Goal: Task Accomplishment & Management: Complete application form

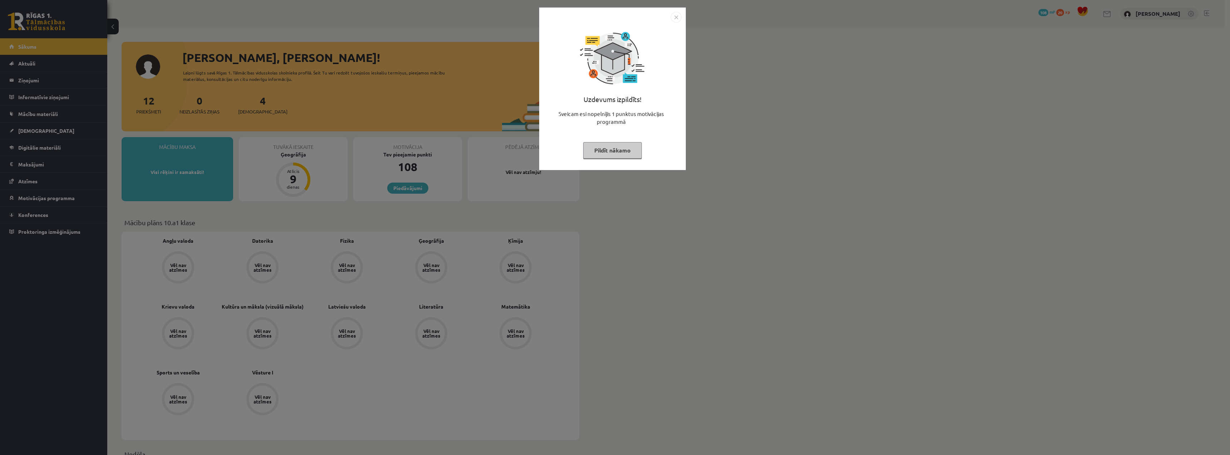
click at [674, 15] on img "Close" at bounding box center [676, 17] width 11 height 11
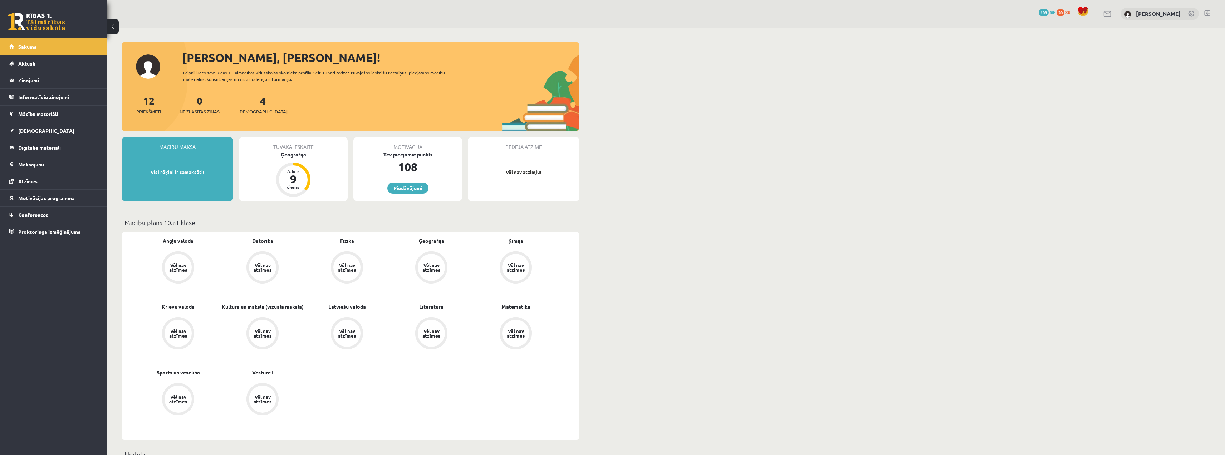
click at [296, 182] on div "9" at bounding box center [293, 178] width 21 height 11
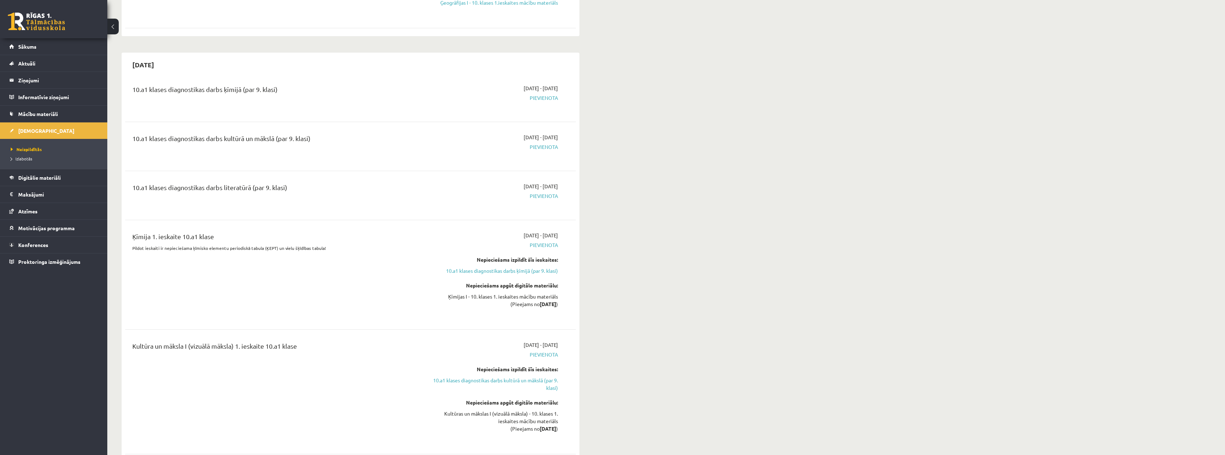
scroll to position [322, 0]
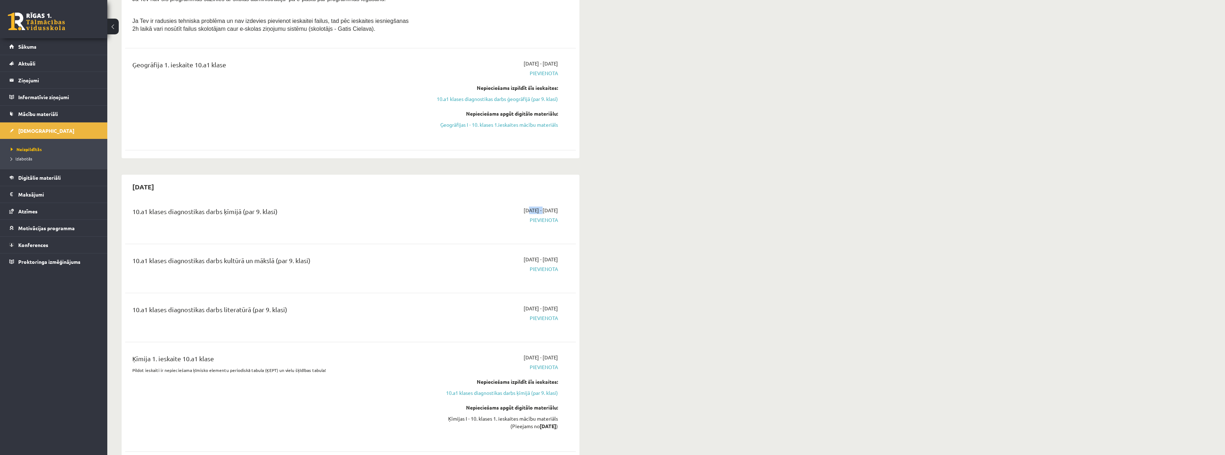
drag, startPoint x: 506, startPoint y: 211, endPoint x: 576, endPoint y: 195, distance: 72.4
click at [525, 206] on span "[DATE] - [DATE]" at bounding box center [541, 210] width 34 height 8
click at [576, 194] on div "[DATE] 10.a1 klases diagnostikas darbs ķīmijā (par 9. klasi) [DATE] - [DATE] [G…" at bounding box center [351, 434] width 458 height 519
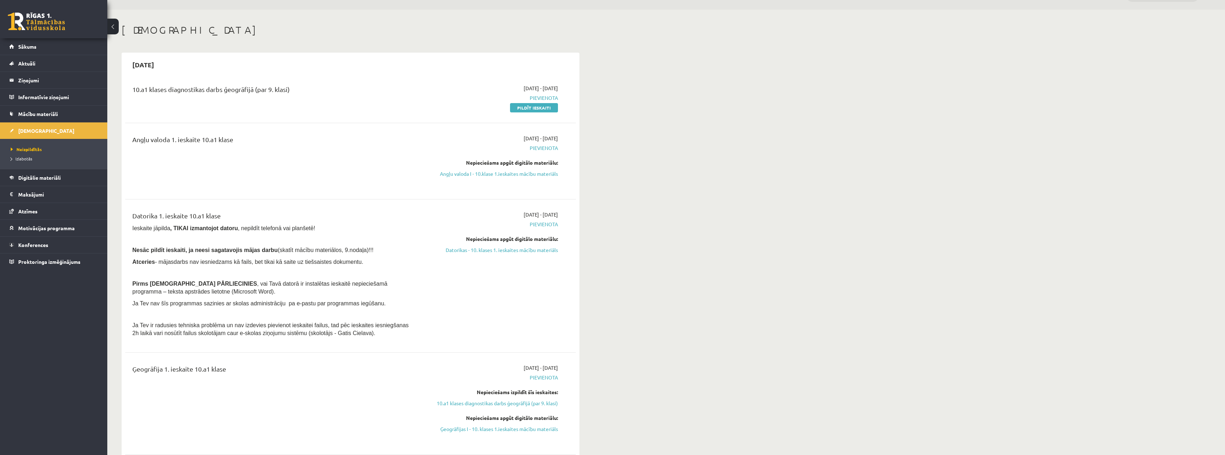
scroll to position [0, 0]
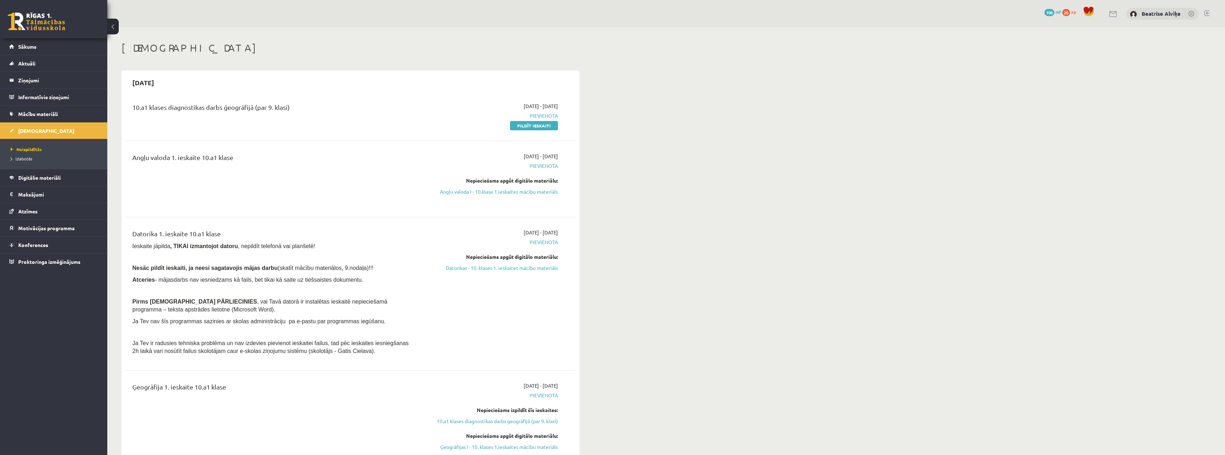
drag, startPoint x: 524, startPoint y: 127, endPoint x: 650, endPoint y: 23, distance: 163.4
click at [524, 127] on link "Pildīt ieskaiti" at bounding box center [534, 125] width 48 height 9
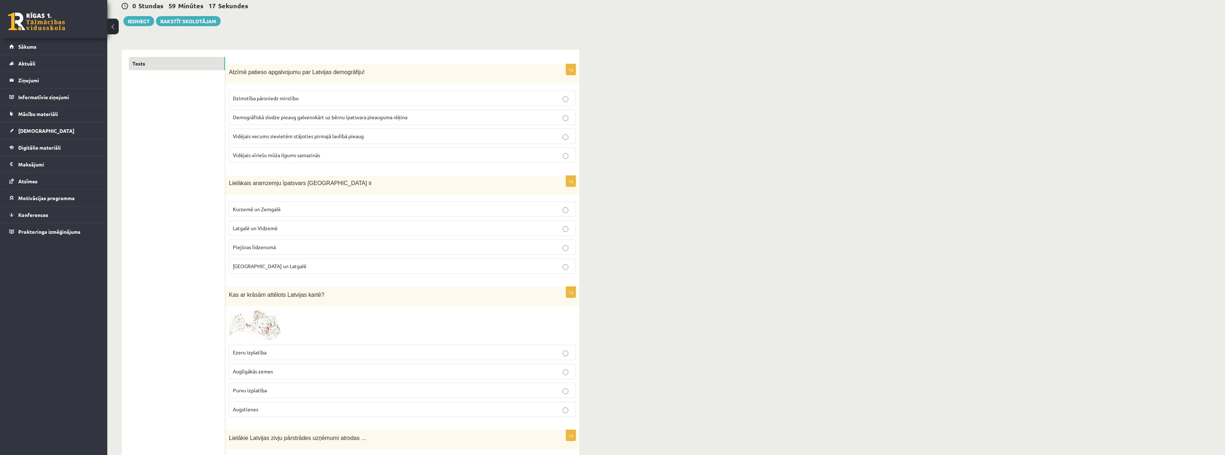
scroll to position [36, 0]
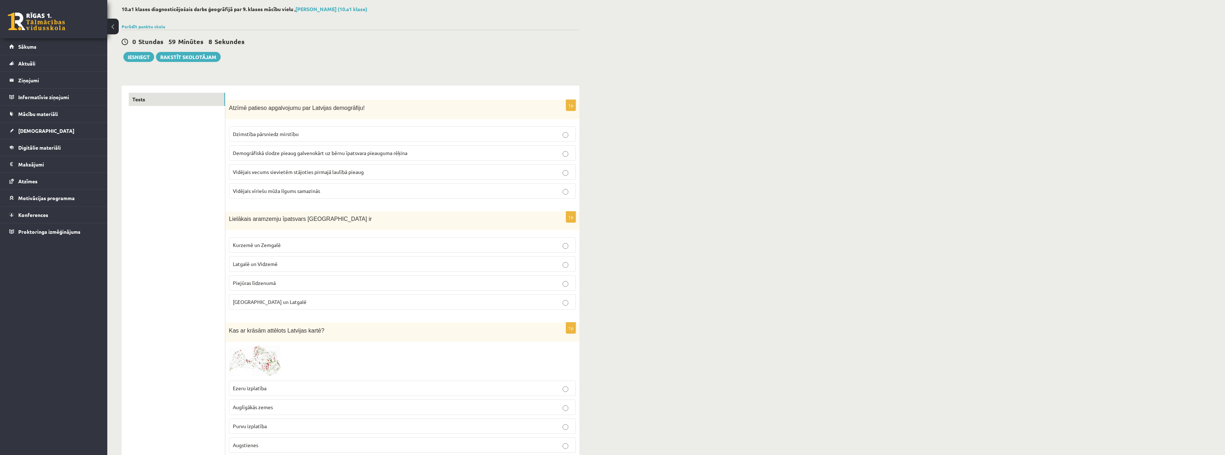
click at [498, 170] on p "Vidējais vecums sievietēm stājoties pirmajā laulībā pieaug" at bounding box center [402, 172] width 339 height 8
drag, startPoint x: 252, startPoint y: 221, endPoint x: 313, endPoint y: 215, distance: 61.8
click at [313, 216] on span "Lielākais aramzemju īpatsvars Latvijā ir" at bounding box center [300, 219] width 143 height 6
drag, startPoint x: 305, startPoint y: 218, endPoint x: 287, endPoint y: 227, distance: 19.8
click at [290, 226] on div "Lielākais aramzemju īpatsvars Latvijā ir" at bounding box center [402, 220] width 354 height 18
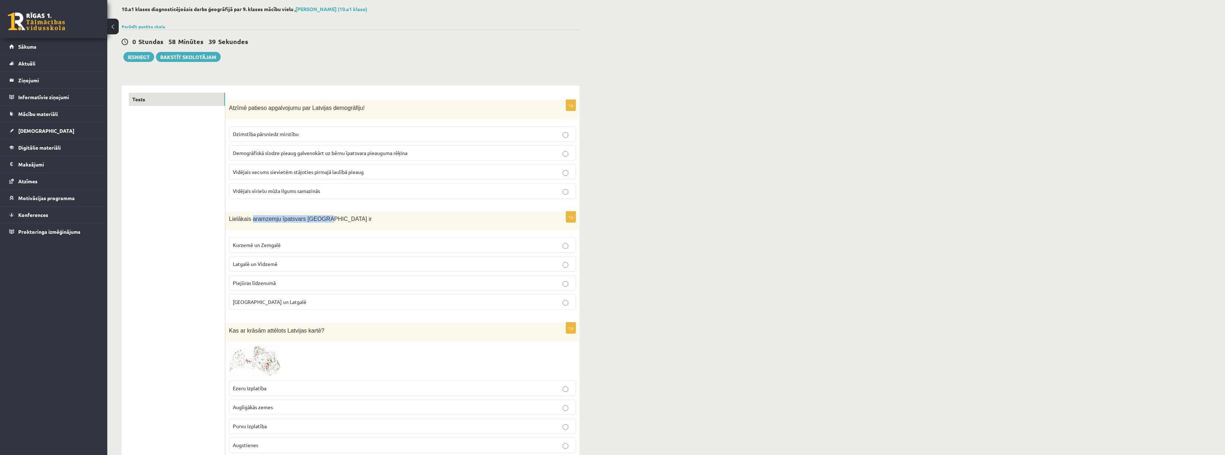
drag, startPoint x: 249, startPoint y: 219, endPoint x: 314, endPoint y: 219, distance: 64.7
click at [314, 219] on span "Lielākais aramzemju īpatsvars Latvijā ir" at bounding box center [300, 219] width 143 height 6
copy span "aramzemju īpatsvars Latvijā"
click at [269, 244] on span "Kurzemē un Zemgalē" at bounding box center [257, 244] width 48 height 6
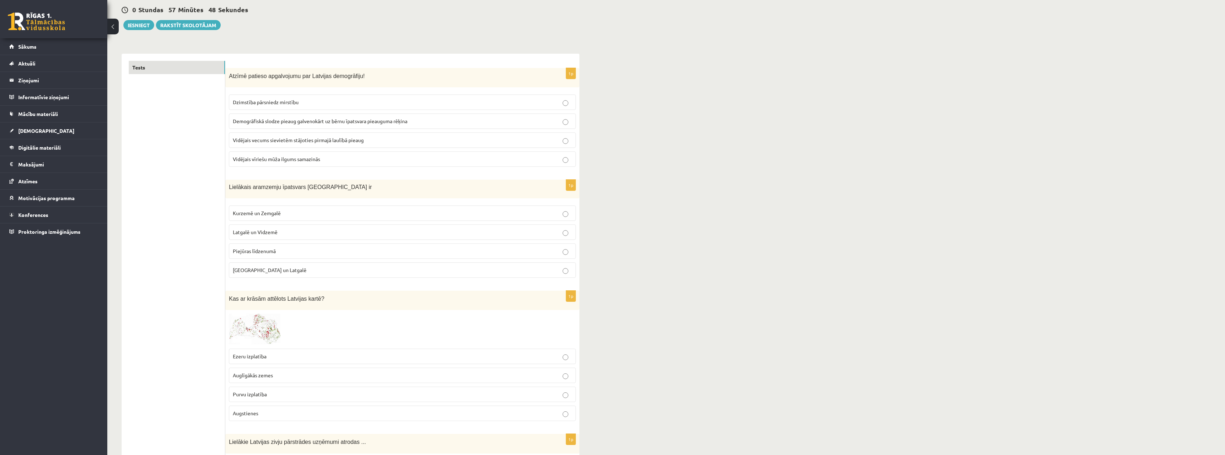
scroll to position [72, 0]
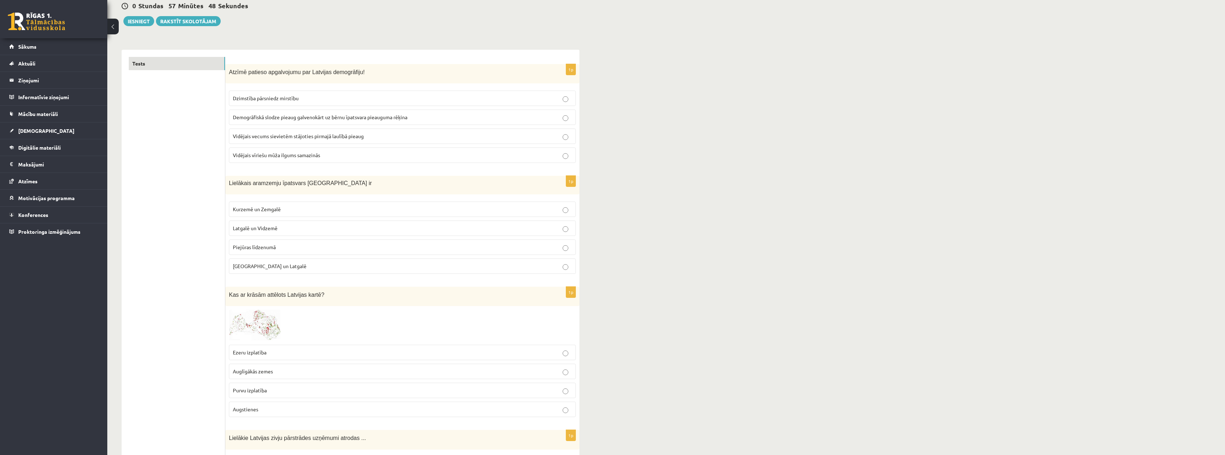
click at [254, 315] on img at bounding box center [256, 324] width 54 height 31
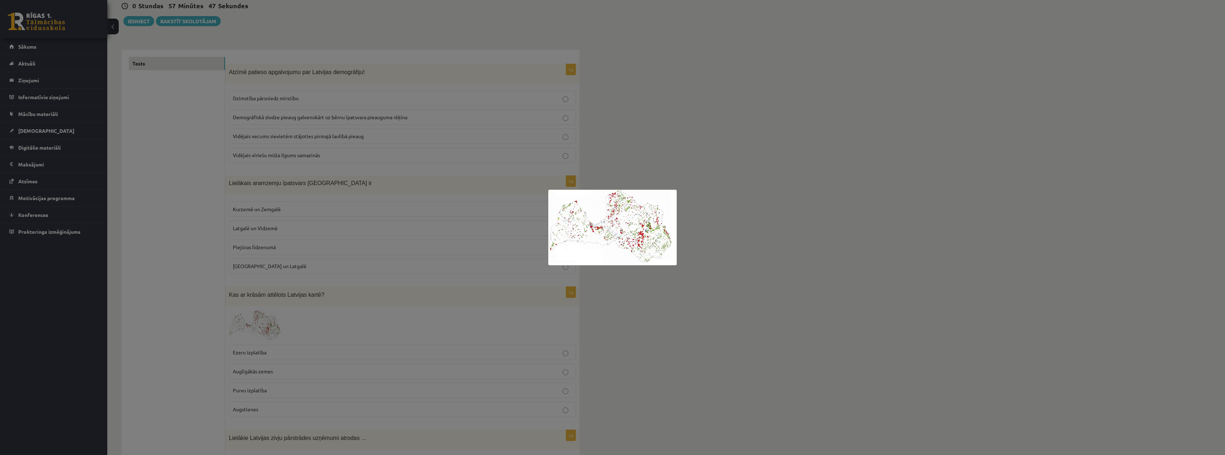
click at [607, 226] on img at bounding box center [612, 227] width 128 height 75
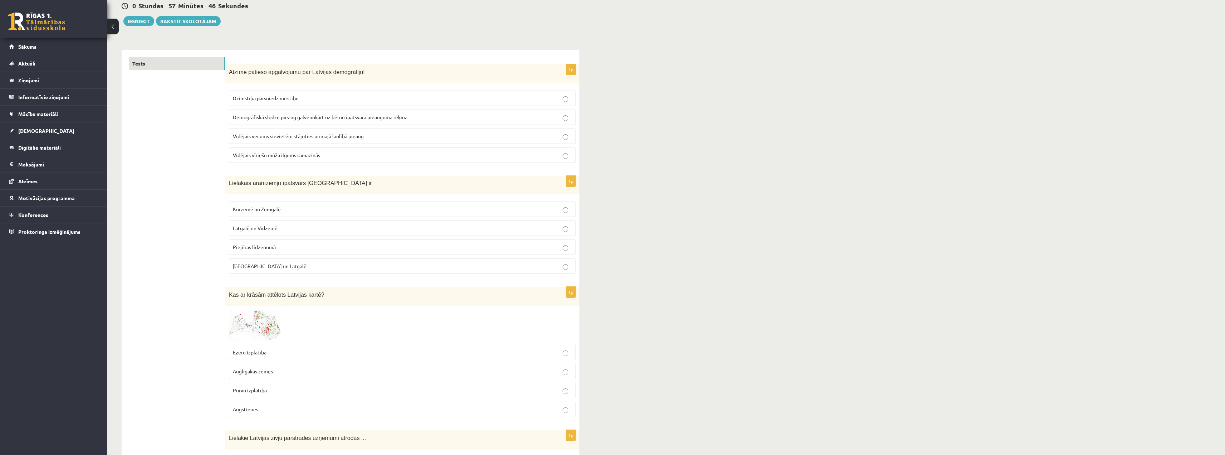
click at [272, 337] on img at bounding box center [256, 324] width 54 height 31
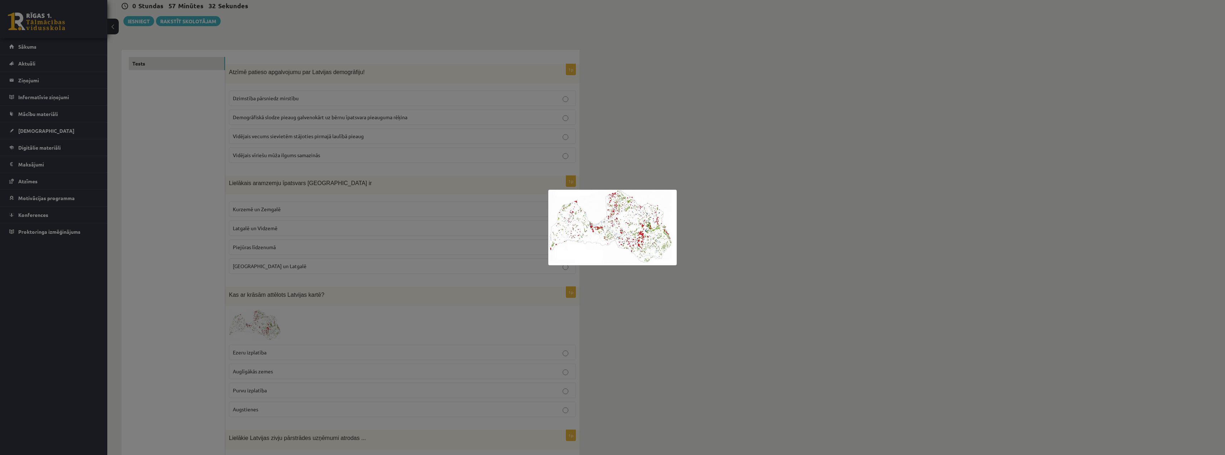
click at [713, 320] on div at bounding box center [612, 227] width 1225 height 455
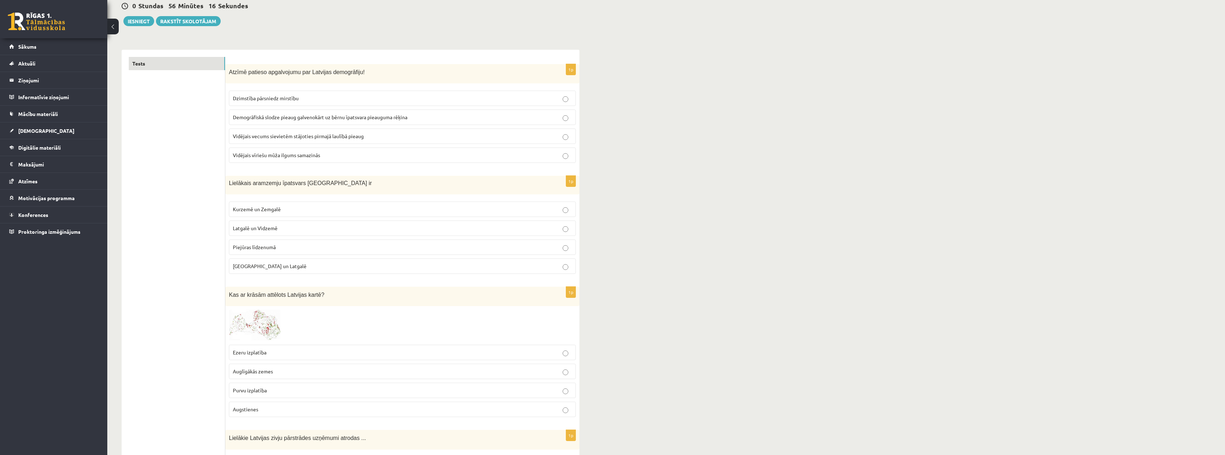
click at [255, 327] on span at bounding box center [255, 326] width 11 height 11
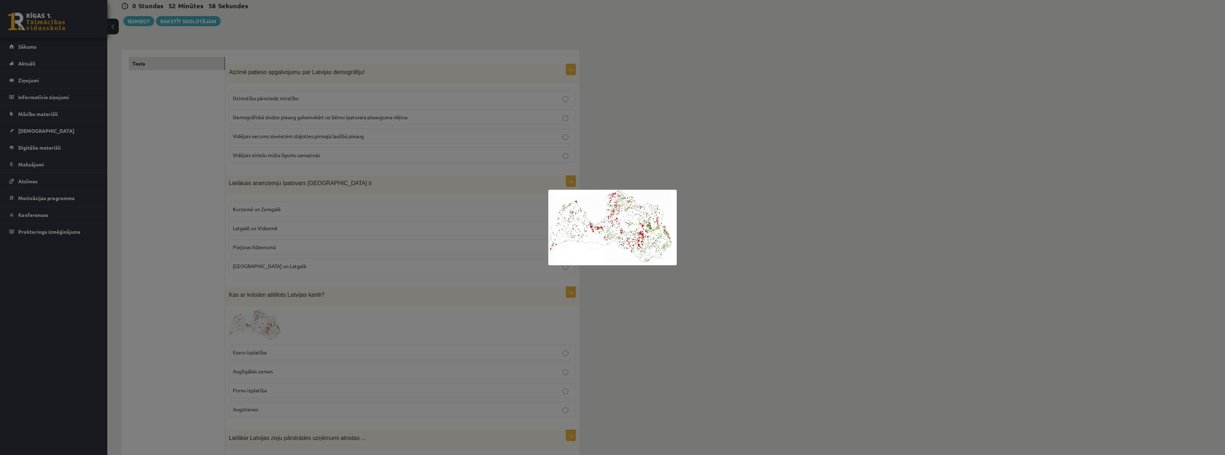
click at [702, 234] on div at bounding box center [612, 227] width 1225 height 455
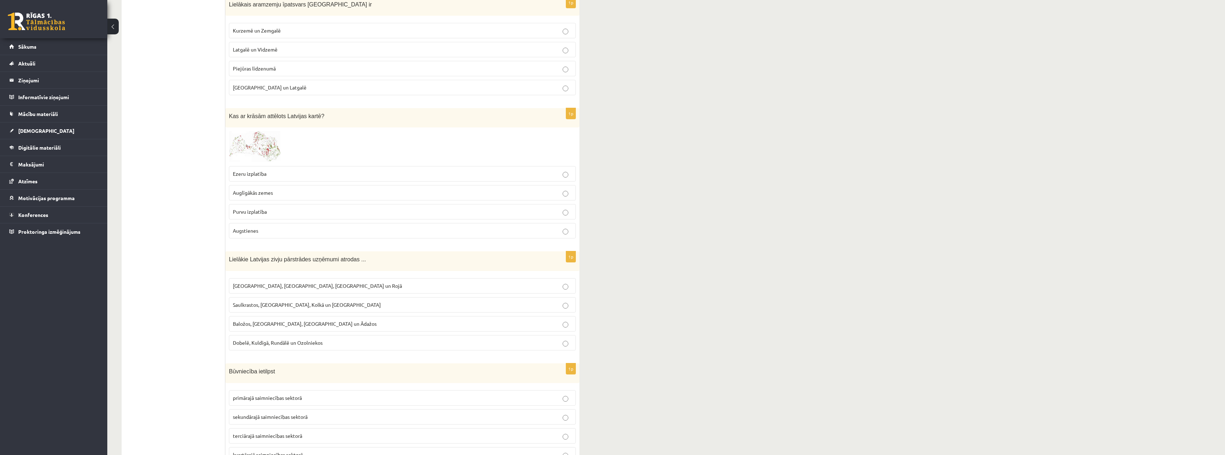
scroll to position [250, 0]
click at [556, 208] on p "Purvu izplatība" at bounding box center [402, 211] width 339 height 8
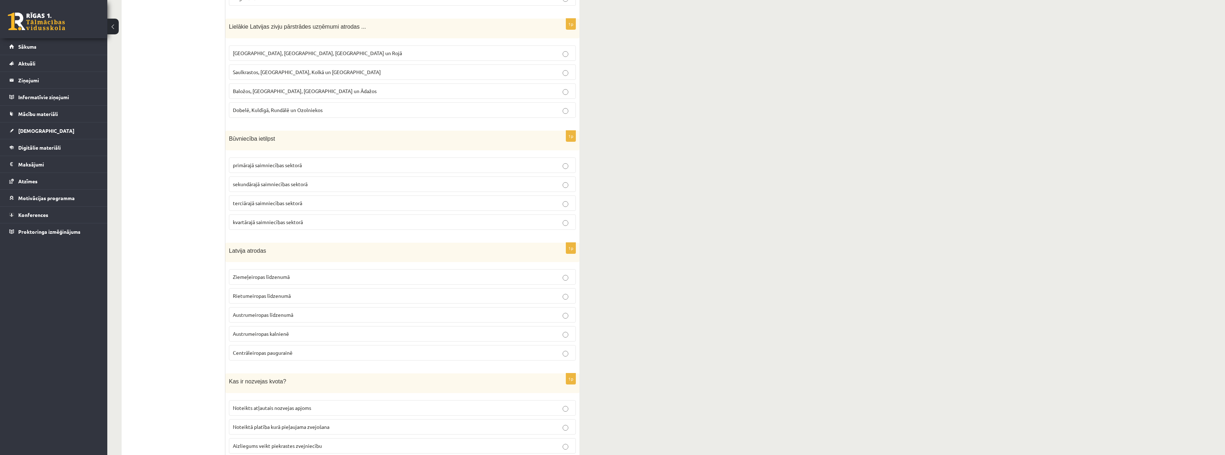
scroll to position [465, 0]
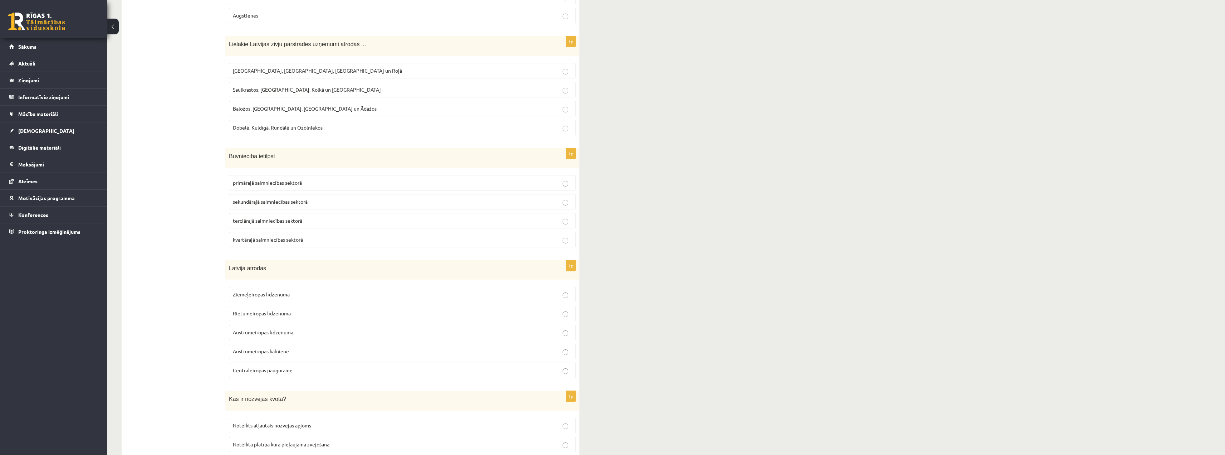
click at [317, 203] on p "sekundārajā saimniecības sektorā" at bounding box center [402, 202] width 339 height 8
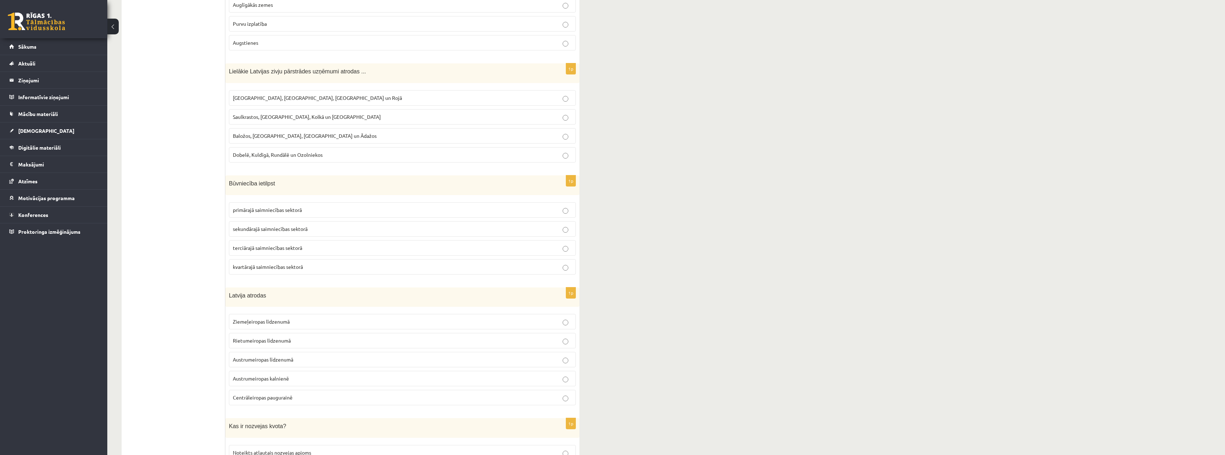
scroll to position [429, 0]
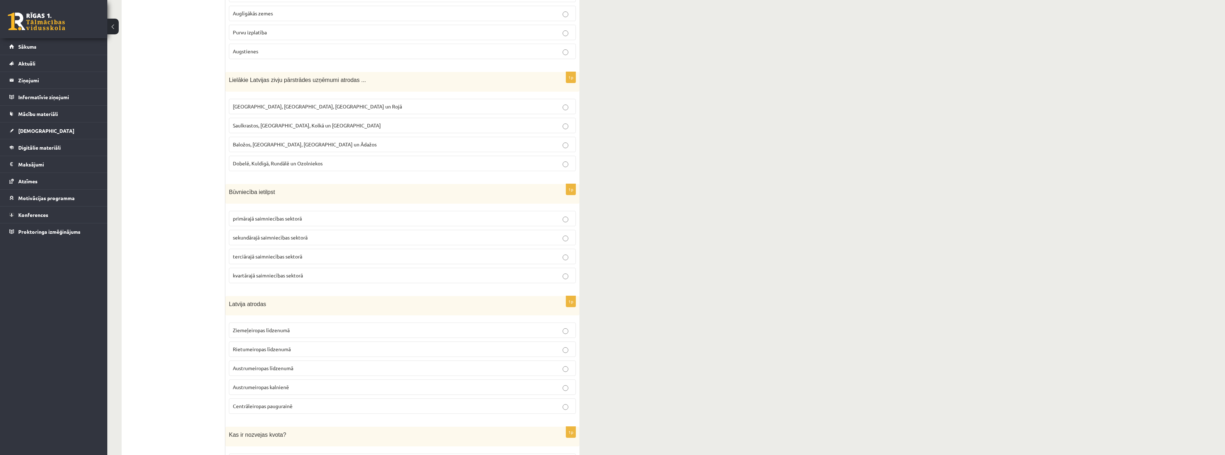
click at [288, 369] on span "Austrumeiropas līdzenumā" at bounding box center [263, 367] width 60 height 6
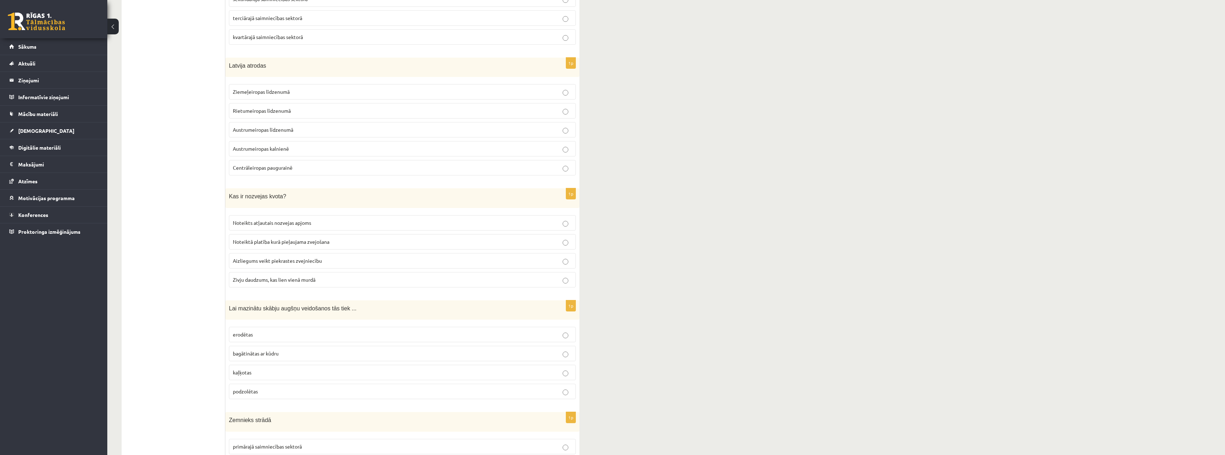
scroll to position [679, 0]
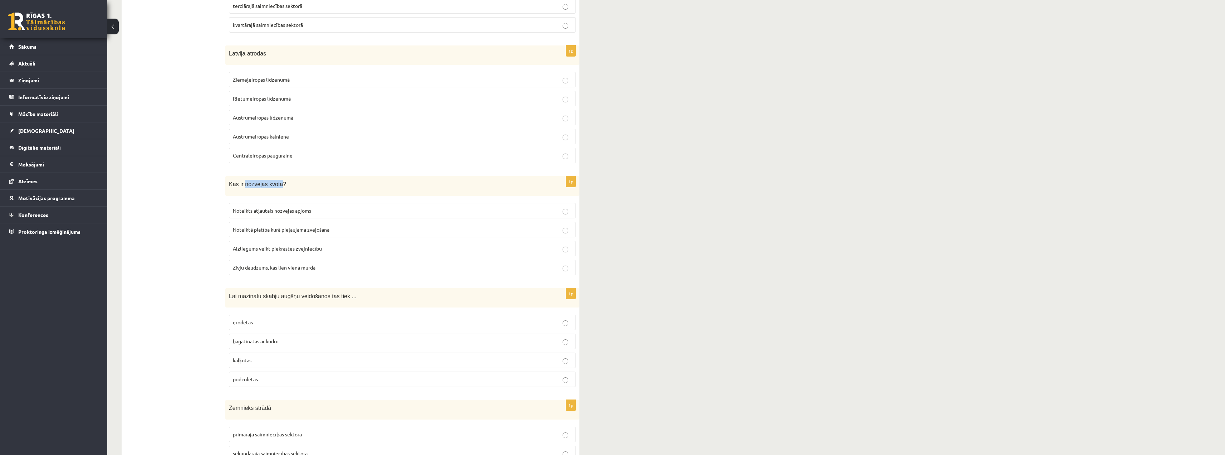
drag, startPoint x: 243, startPoint y: 185, endPoint x: 276, endPoint y: 185, distance: 32.9
click at [276, 185] on span "Kas ir nozvejas kvota?" at bounding box center [257, 184] width 57 height 6
copy span "nozvejas kvota"
click at [374, 204] on label "Noteikts atļautais nozvejas apjoms" at bounding box center [402, 210] width 347 height 15
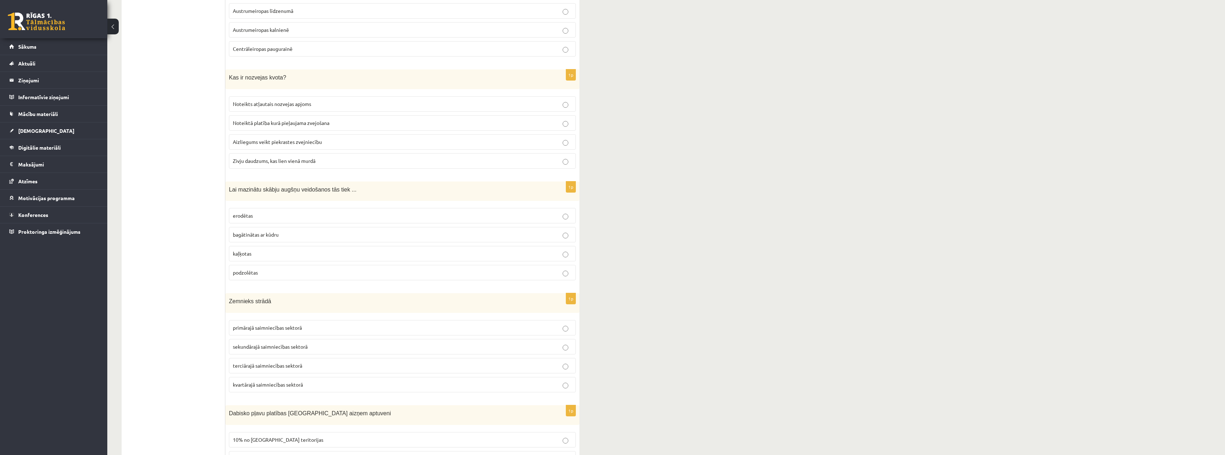
scroll to position [787, 0]
click at [566, 257] on label "kaļķotas" at bounding box center [402, 252] width 347 height 15
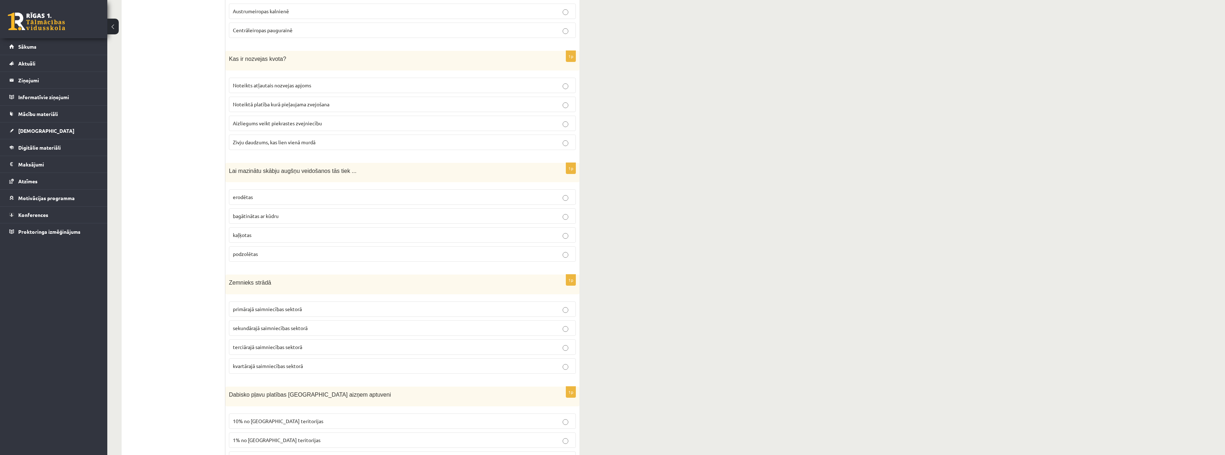
scroll to position [823, 0]
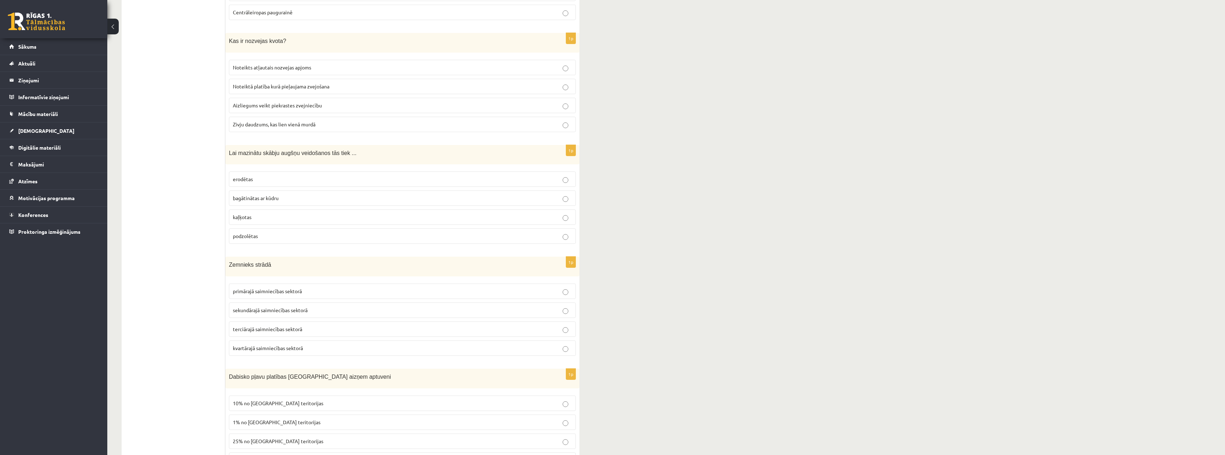
click at [551, 289] on p "primārajā saimniecības sektorā" at bounding box center [402, 291] width 339 height 8
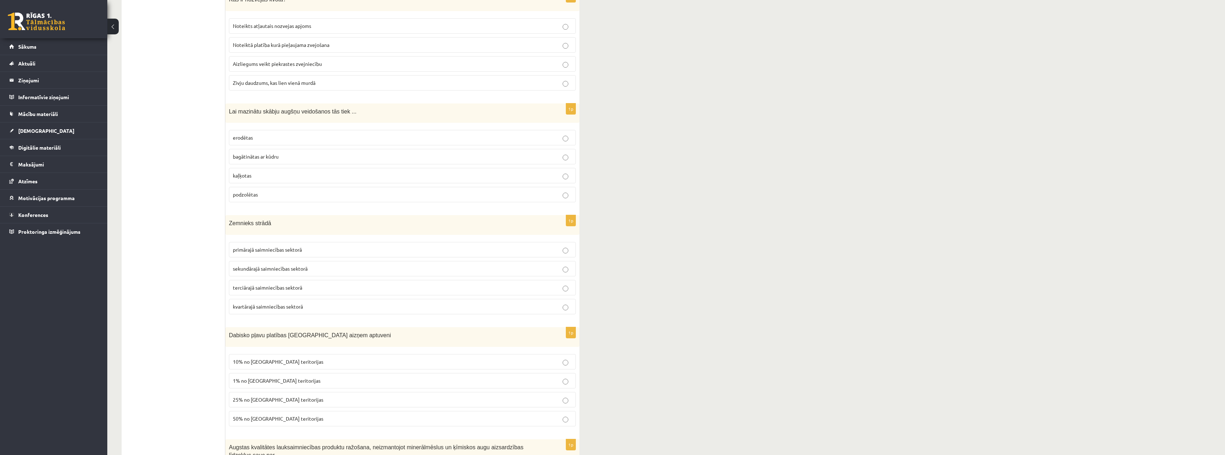
scroll to position [985, 0]
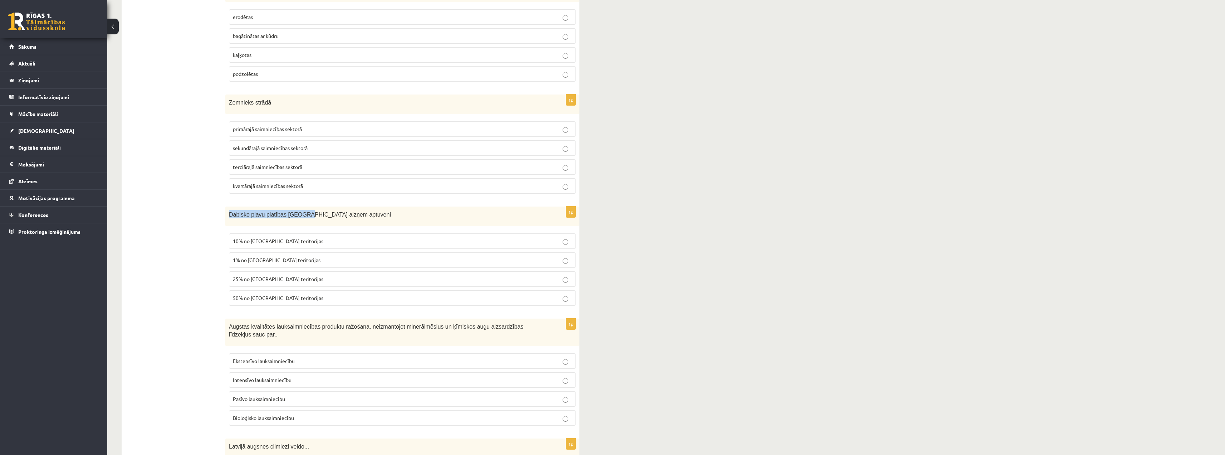
drag, startPoint x: 296, startPoint y: 217, endPoint x: 228, endPoint y: 210, distance: 69.0
click at [228, 210] on div "Dabisko pļavu platības Latvijā aizņem aptuveni" at bounding box center [402, 216] width 354 height 20
copy span "Dabisko pļavu platības Latvijā"
click at [301, 261] on p "1% no Latvijas teritorijas" at bounding box center [402, 260] width 339 height 8
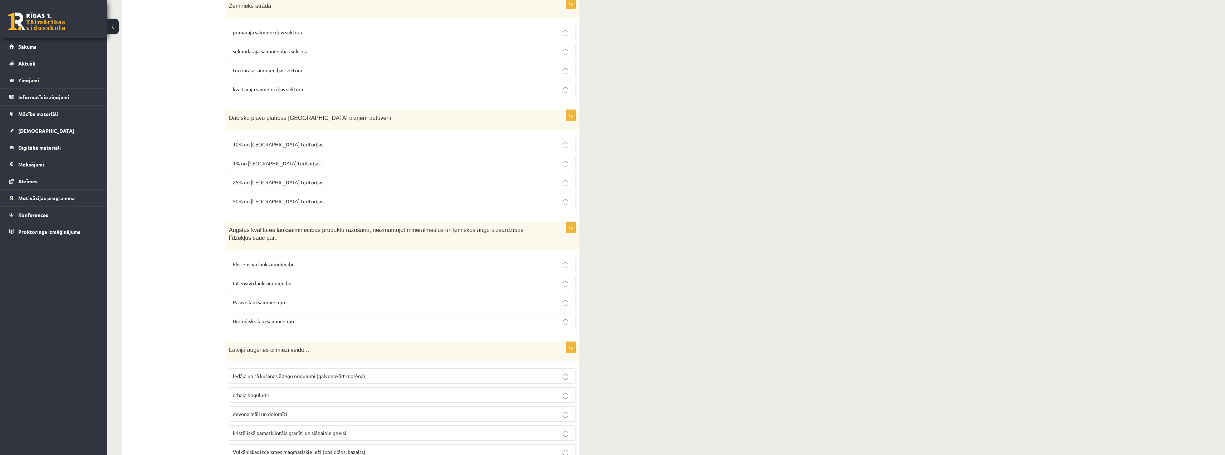
scroll to position [1092, 0]
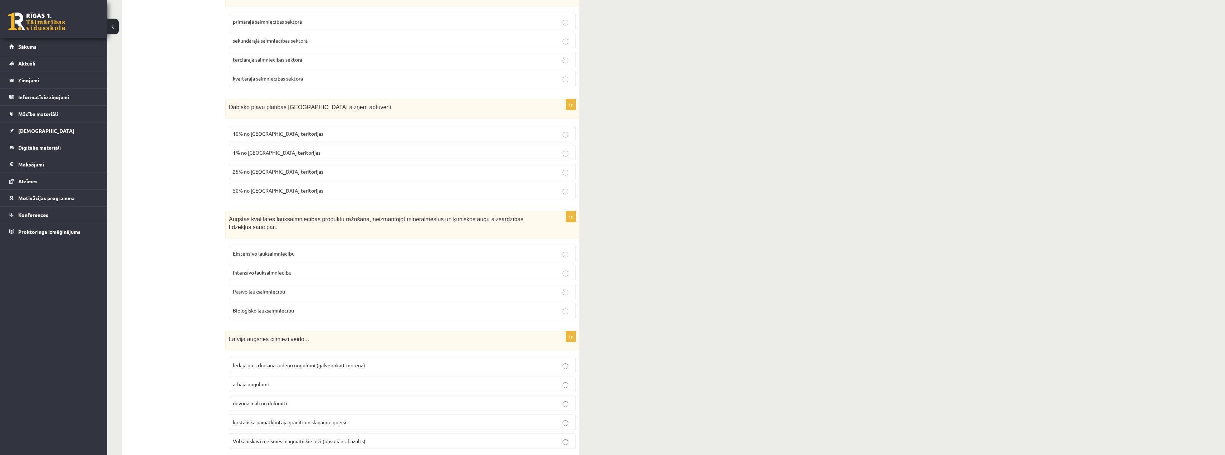
click at [300, 308] on label "Bioloģisko lauksaimniecību" at bounding box center [402, 310] width 347 height 15
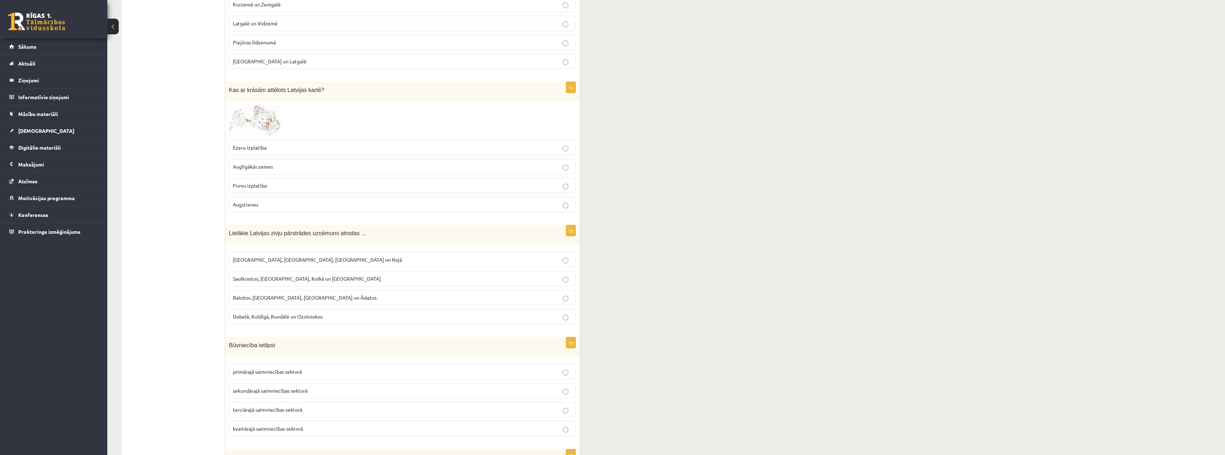
scroll to position [269, 0]
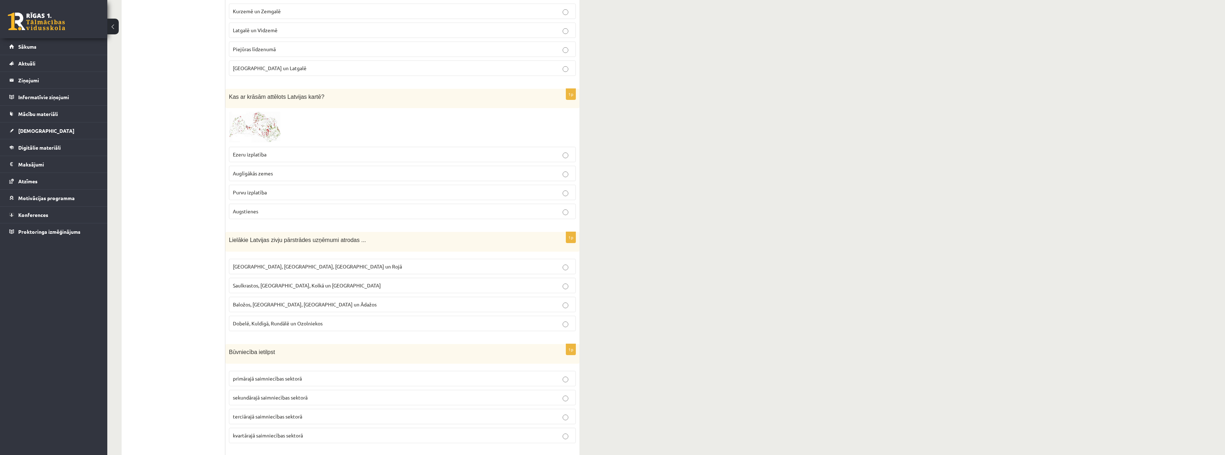
drag, startPoint x: 247, startPoint y: 238, endPoint x: 327, endPoint y: 238, distance: 80.5
click at [327, 238] on span "Lielākie Latvijas zivju pārstrādes uzņēmumi atrodas ..." at bounding box center [297, 240] width 137 height 6
drag, startPoint x: 328, startPoint y: 238, endPoint x: 247, endPoint y: 241, distance: 80.9
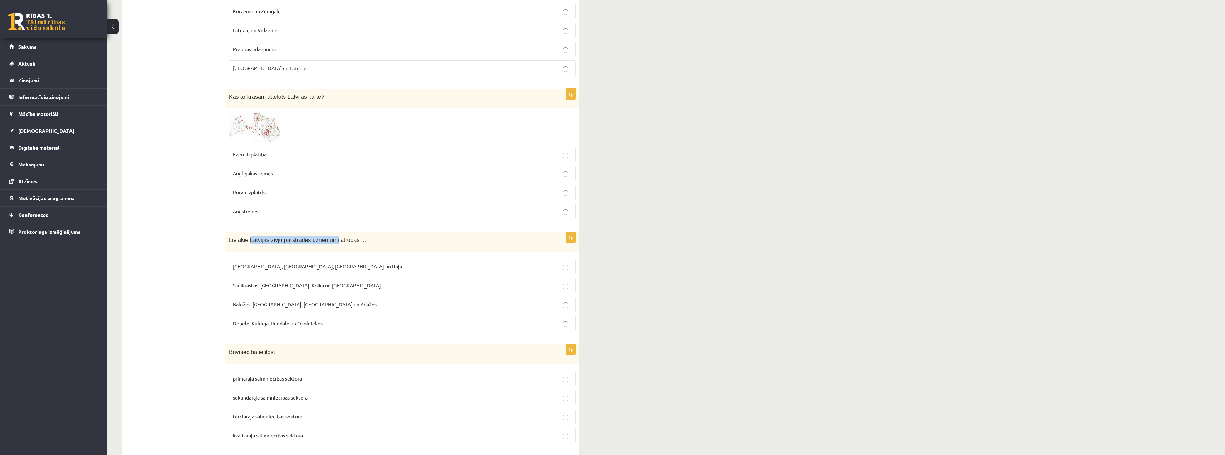
click at [247, 241] on span "Lielākie Latvijas zivju pārstrādes uzņēmumi atrodas ..." at bounding box center [297, 240] width 137 height 6
copy span "Latvijas zivju pārstrādes uzņēmumi"
click at [534, 263] on p "Rīgā, Liepājā, Salacgrīvā un Rojā" at bounding box center [402, 266] width 339 height 8
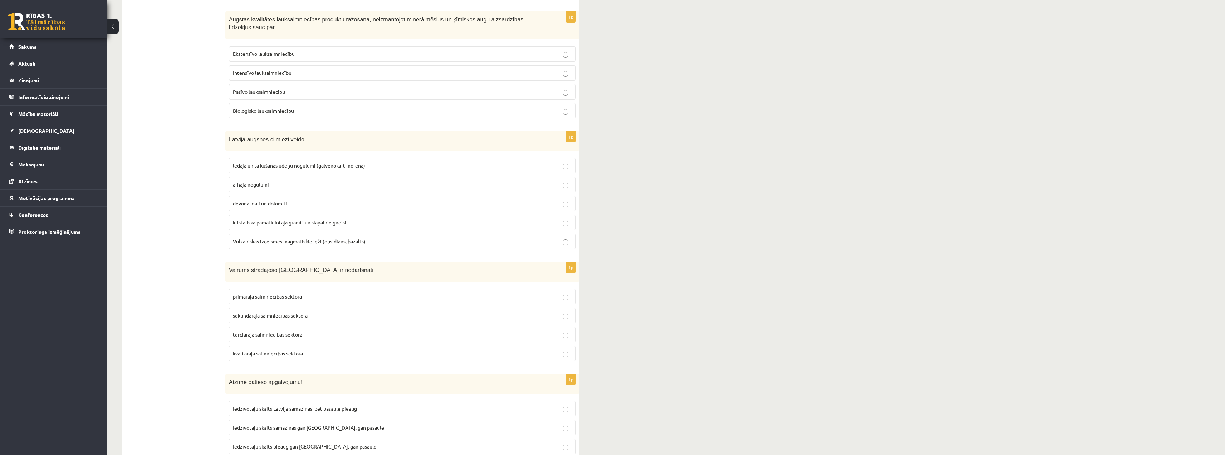
scroll to position [1287, 0]
click at [354, 203] on p "devona māli un dolomīti" at bounding box center [402, 207] width 339 height 8
drag, startPoint x: 266, startPoint y: 136, endPoint x: 226, endPoint y: 140, distance: 40.2
click at [226, 140] on div "Latvijā augsnes cilmiezi veido..." at bounding box center [402, 145] width 354 height 20
click at [285, 140] on span "Latvijā augsnes cilmiezi veido..." at bounding box center [269, 143] width 80 height 6
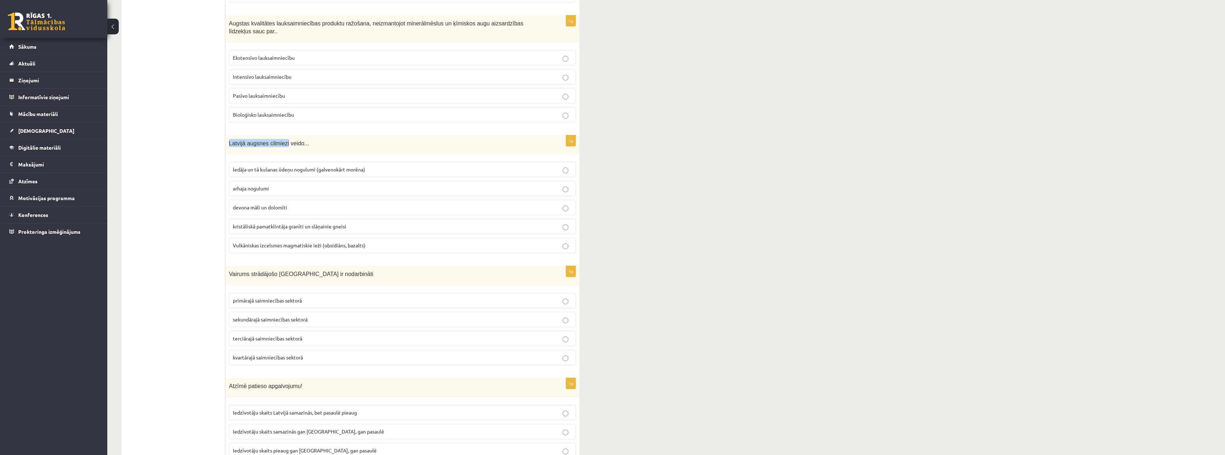
drag, startPoint x: 283, startPoint y: 136, endPoint x: 229, endPoint y: 139, distance: 54.1
click at [229, 139] on p "Latvijā augsnes cilmiezi veido..." at bounding box center [384, 143] width 311 height 8
copy span "Latvijā augsnes cilmiezi"
click at [356, 166] on span "ledāja un tā kušanas ūdeņu nogulumi (galvenokārt morēna)" at bounding box center [299, 169] width 132 height 6
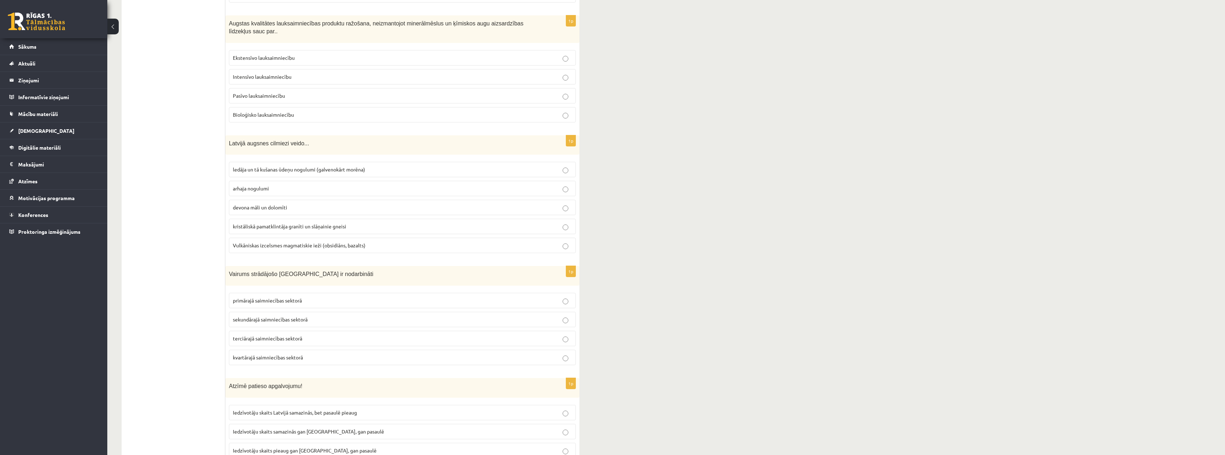
click at [535, 203] on p "devona māli un dolomīti" at bounding box center [402, 207] width 339 height 8
click at [309, 166] on span "ledāja un tā kušanas ūdeņu nogulumi (galvenokārt morēna)" at bounding box center [299, 169] width 132 height 6
click at [311, 181] on label "arhaja nogulumi" at bounding box center [402, 188] width 347 height 15
click at [391, 203] on p "devona māli un dolomīti" at bounding box center [402, 207] width 339 height 8
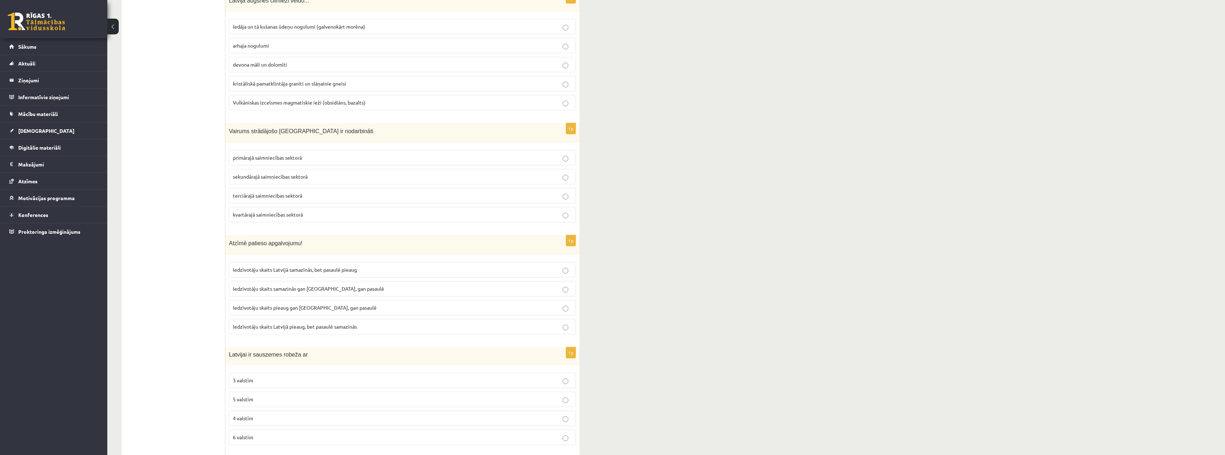
scroll to position [1431, 0]
click at [289, 187] on label "terciārajā saimniecības sektorā" at bounding box center [402, 194] width 347 height 15
click at [358, 265] on p "Iedzīvotāju skaits Latvijā samazinās, bet pasaulē pieaug" at bounding box center [402, 269] width 339 height 8
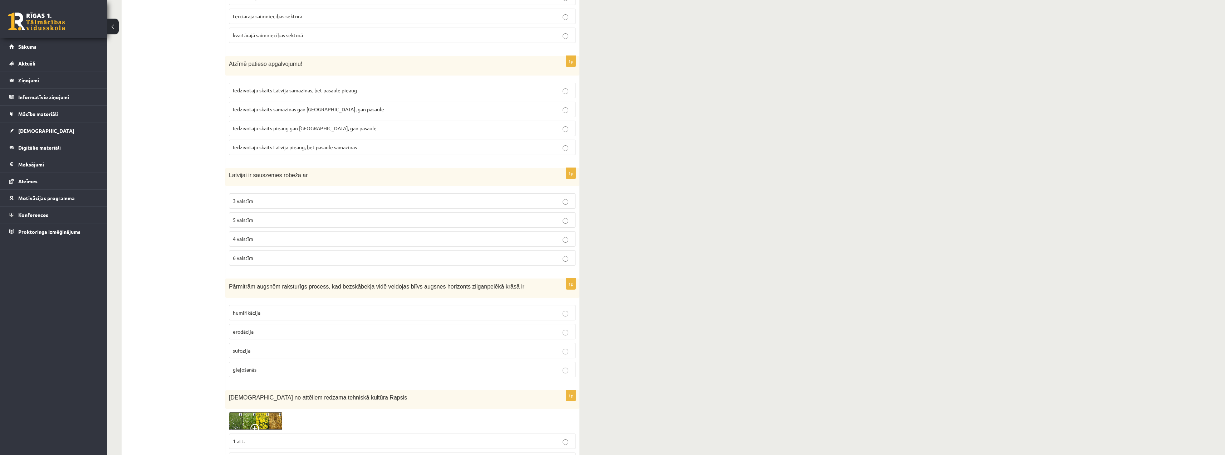
scroll to position [1645, 0]
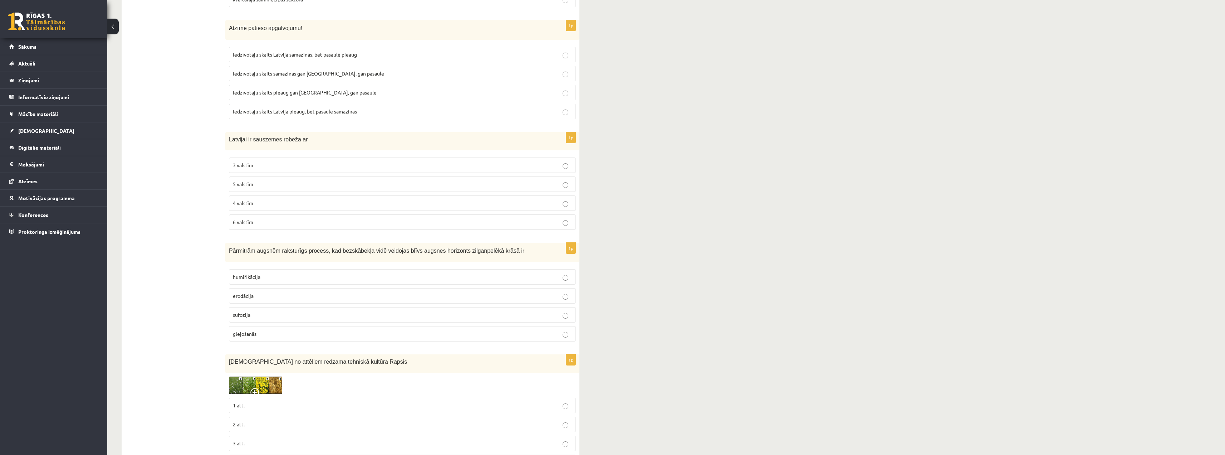
click at [542, 199] on p "4 valstīm" at bounding box center [402, 203] width 339 height 8
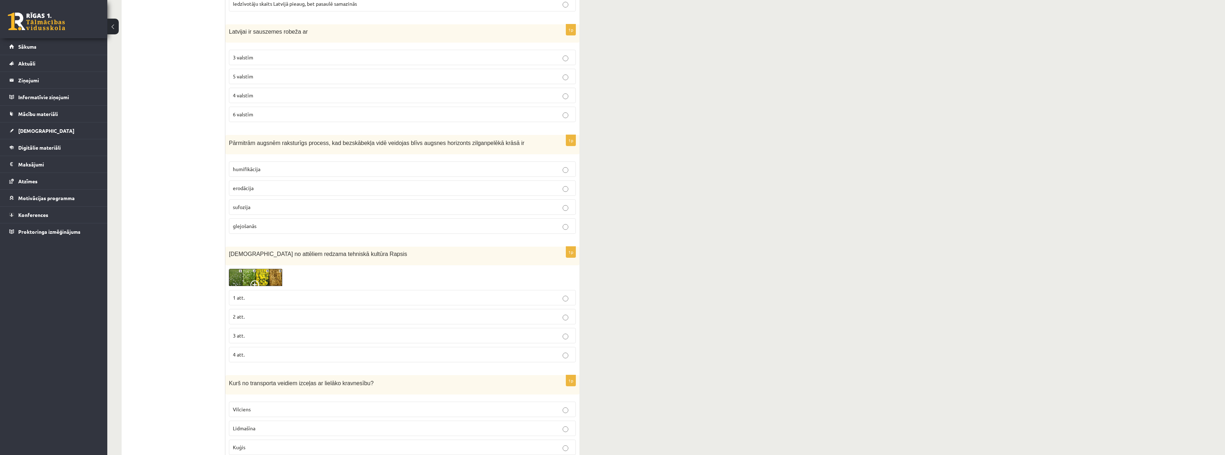
scroll to position [1752, 0]
click at [242, 273] on img at bounding box center [256, 278] width 54 height 18
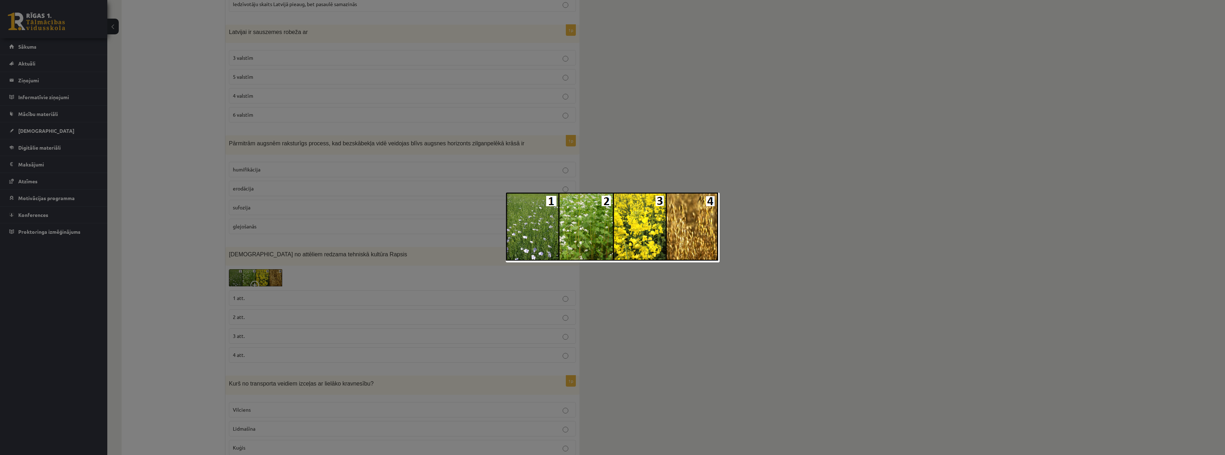
click at [843, 171] on div at bounding box center [612, 227] width 1225 height 455
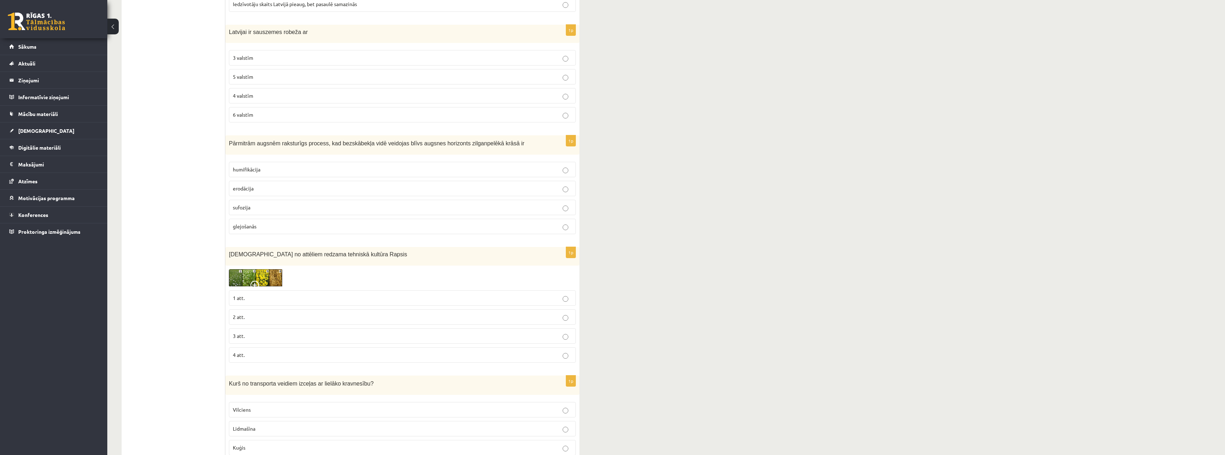
click at [561, 332] on p "3 att." at bounding box center [402, 336] width 339 height 8
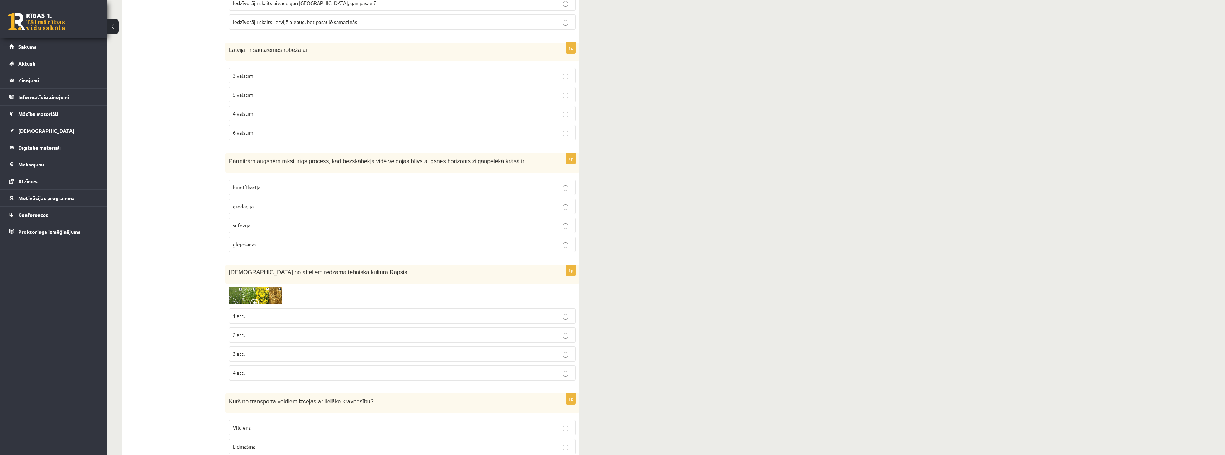
scroll to position [1717, 0]
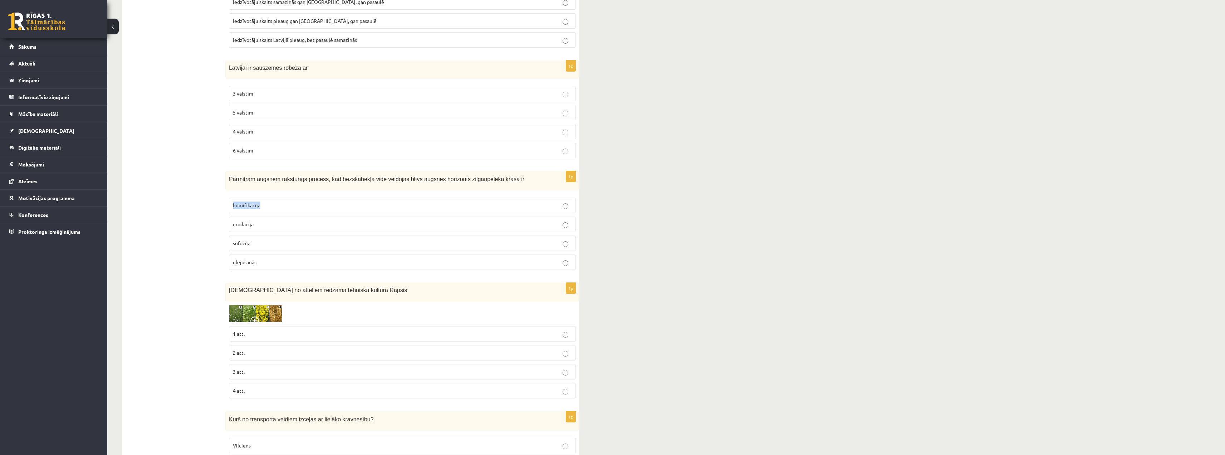
drag, startPoint x: 273, startPoint y: 195, endPoint x: 230, endPoint y: 196, distance: 43.3
click at [230, 197] on label "humifikācija" at bounding box center [402, 204] width 347 height 15
click at [331, 201] on p "humifikācija" at bounding box center [402, 205] width 339 height 8
drag, startPoint x: 241, startPoint y: 236, endPoint x: 231, endPoint y: 236, distance: 10.4
click at [231, 236] on label "sufozija" at bounding box center [402, 242] width 347 height 15
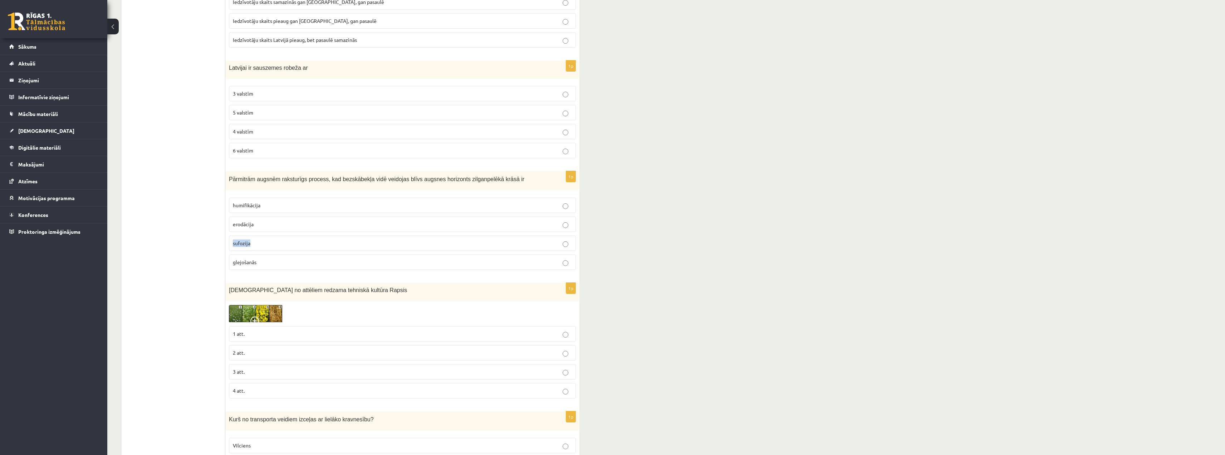
copy span "sufozija"
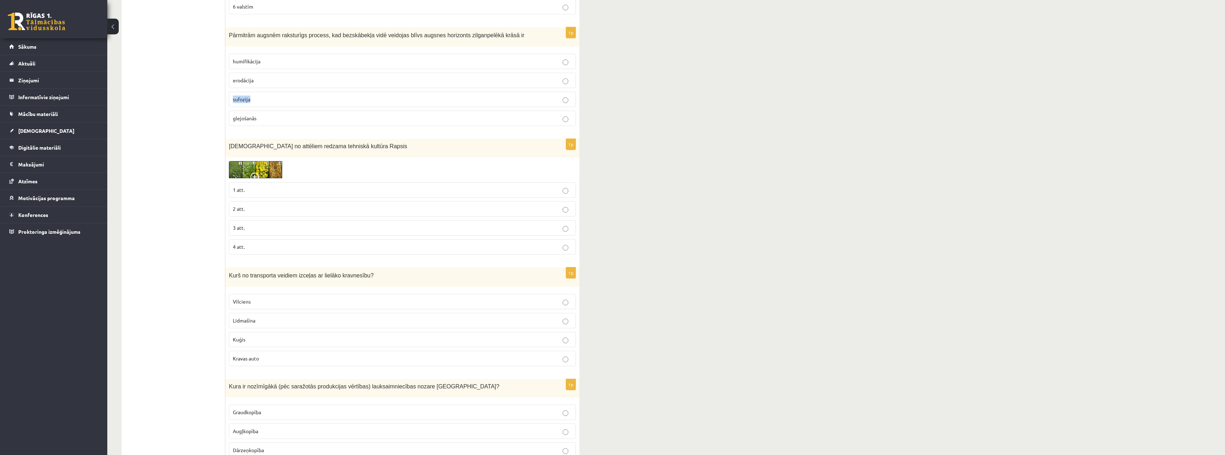
scroll to position [1860, 0]
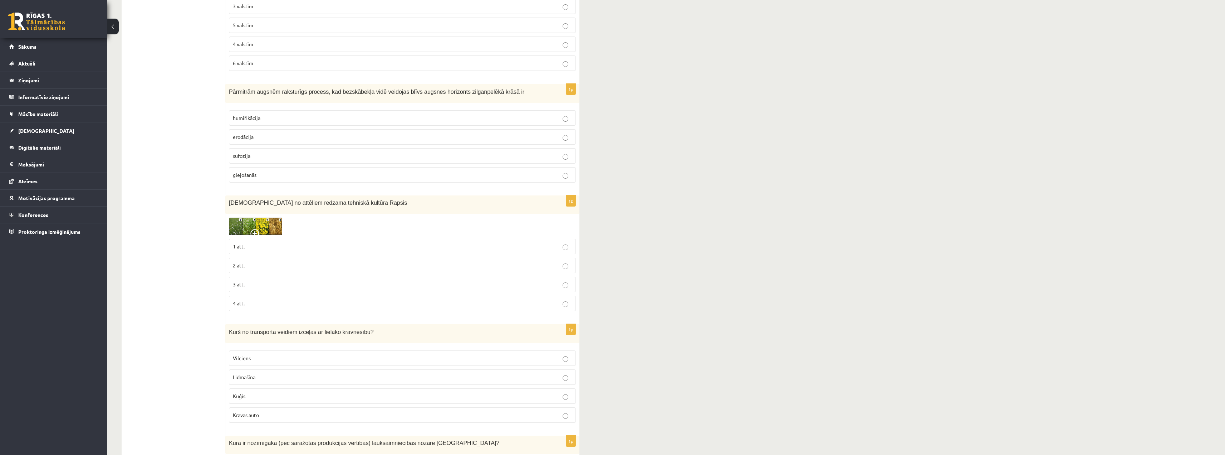
scroll to position [1788, 0]
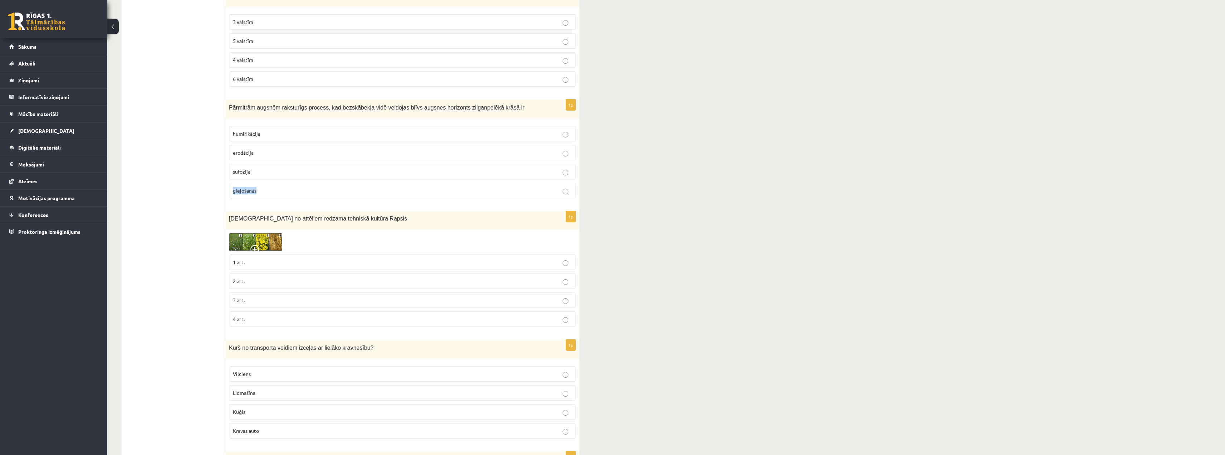
drag, startPoint x: 260, startPoint y: 181, endPoint x: 227, endPoint y: 178, distance: 33.4
click at [227, 178] on div "1p Pārmitrām augsnēm raksturīgs process, kad bezskābekļa vidē veidojas blīvs au…" at bounding box center [402, 151] width 354 height 105
click at [247, 168] on span "sufozija" at bounding box center [242, 171] width 18 height 6
drag, startPoint x: 255, startPoint y: 140, endPoint x: 227, endPoint y: 145, distance: 28.0
click at [227, 145] on div "1p Pārmitrām augsnēm raksturīgs process, kad bezskābekļa vidē veidojas blīvs au…" at bounding box center [402, 151] width 354 height 105
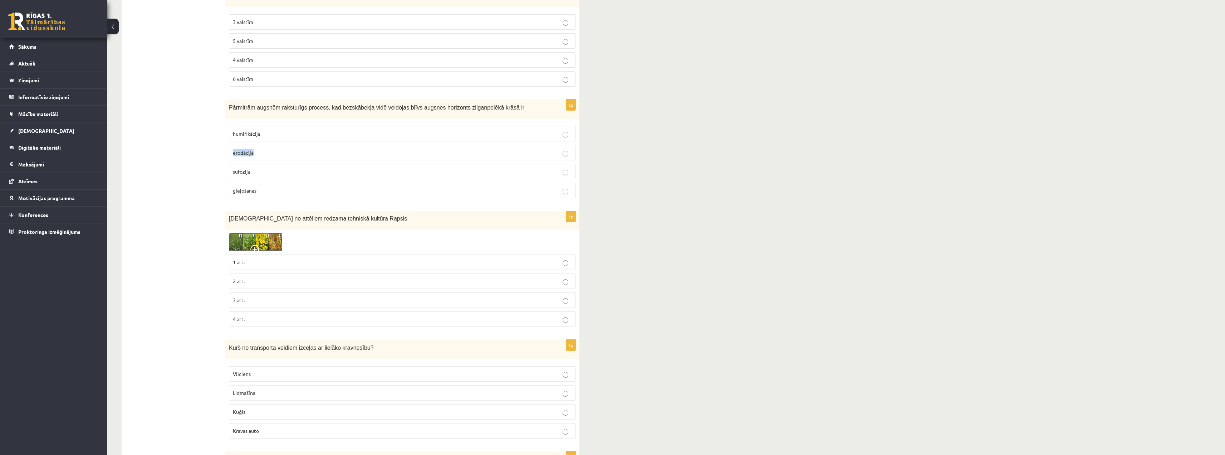
copy span "erodācija"
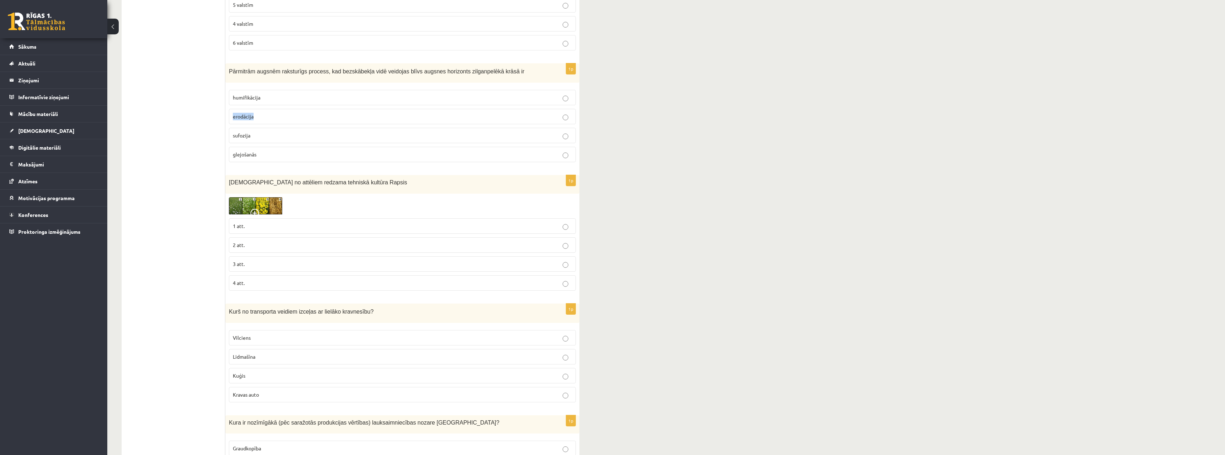
scroll to position [1824, 0]
click at [404, 113] on p "erodācija" at bounding box center [402, 117] width 339 height 8
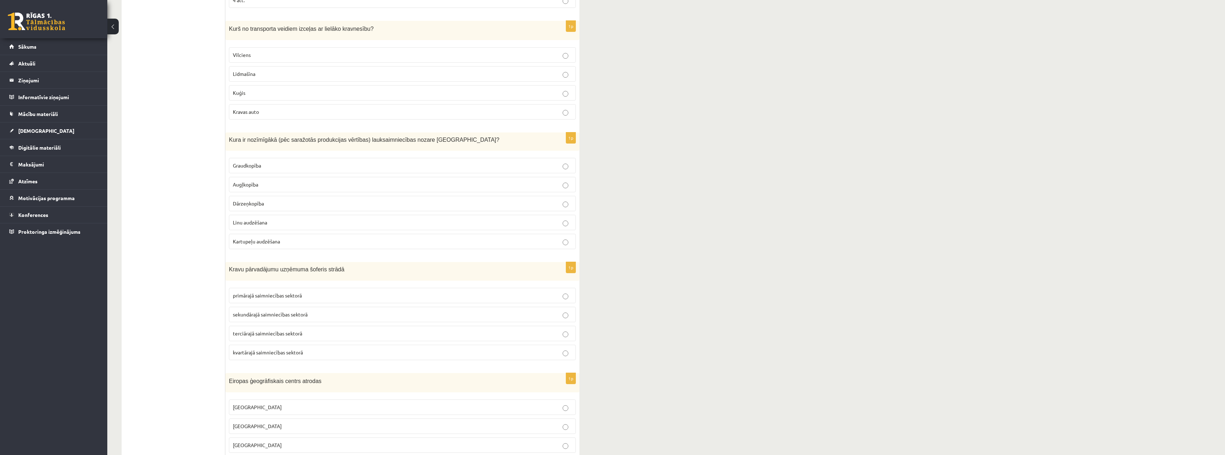
scroll to position [2110, 0]
click at [312, 322] on label "terciārajā saimniecības sektorā" at bounding box center [402, 329] width 347 height 15
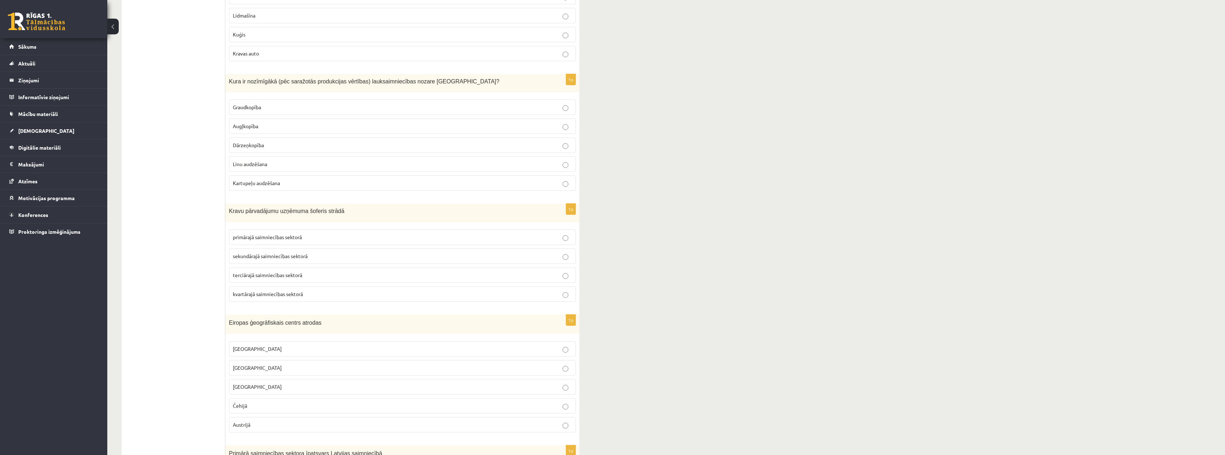
scroll to position [2182, 0]
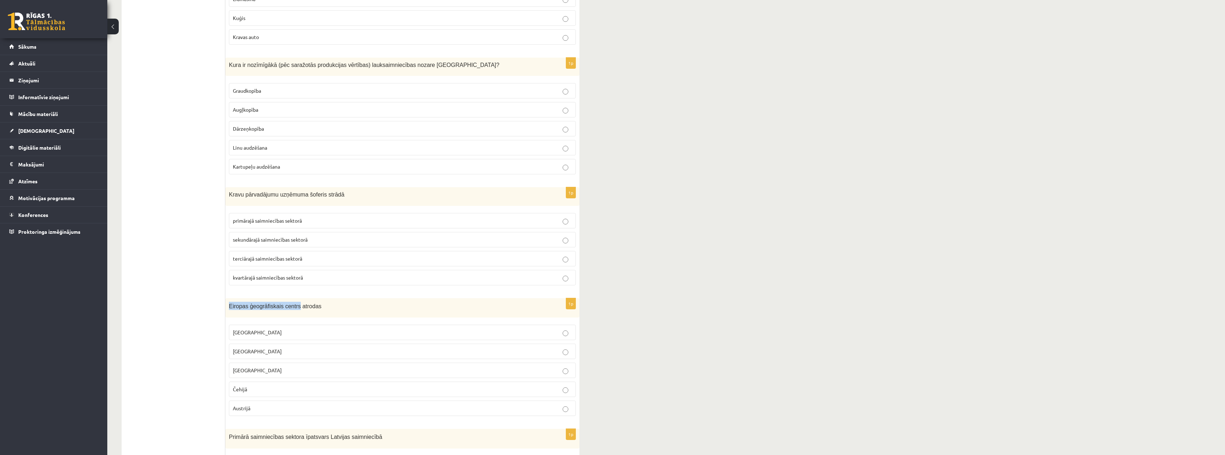
drag, startPoint x: 228, startPoint y: 300, endPoint x: 292, endPoint y: 295, distance: 64.6
click at [292, 298] on div "Eiropas ģeogrāfiskais centrs atrodas" at bounding box center [402, 308] width 354 height 20
copy span "Eiropas ģeogrāfiskais centrs"
click at [287, 343] on label "Lietuvā" at bounding box center [402, 350] width 347 height 15
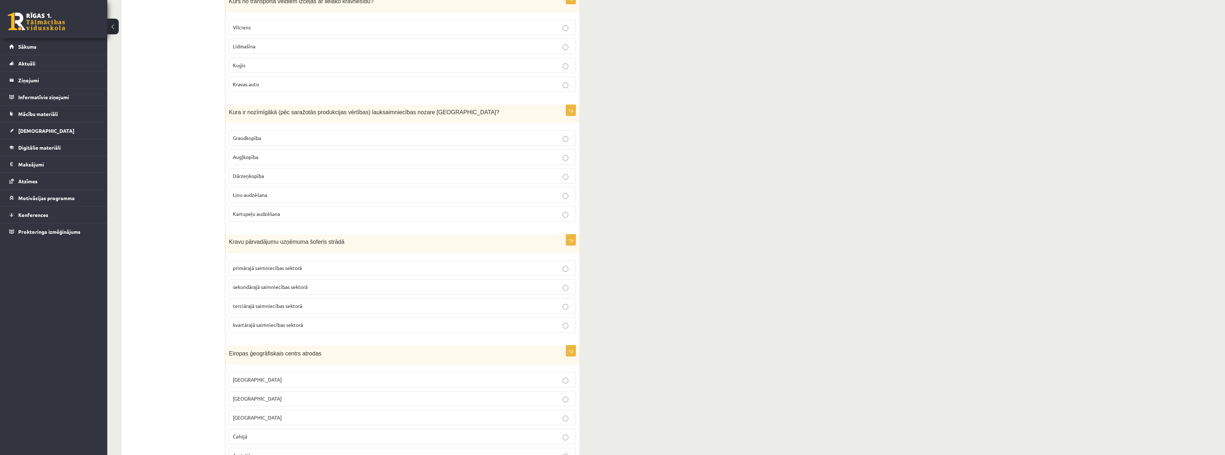
scroll to position [2074, 0]
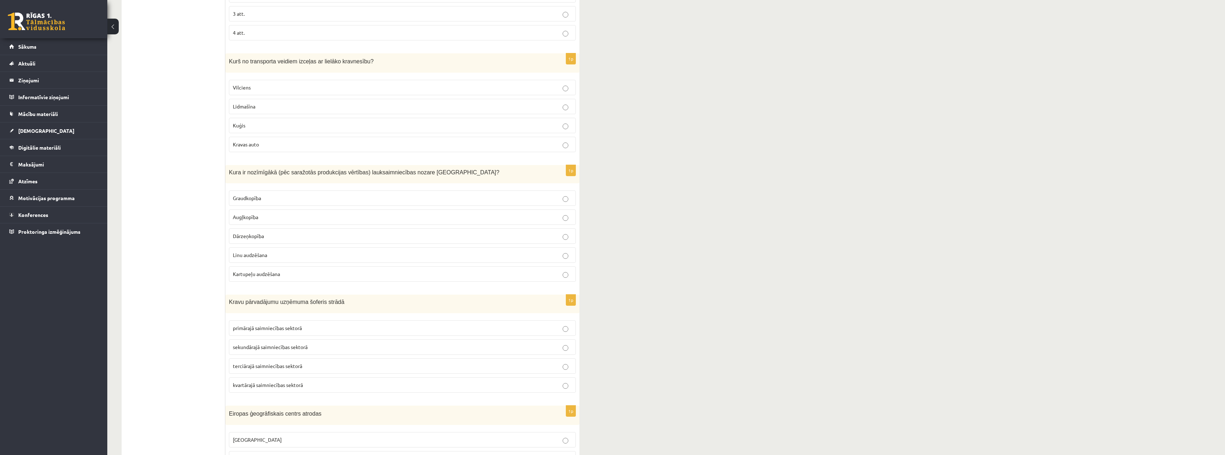
click at [246, 190] on label "Graudkopība" at bounding box center [402, 197] width 347 height 15
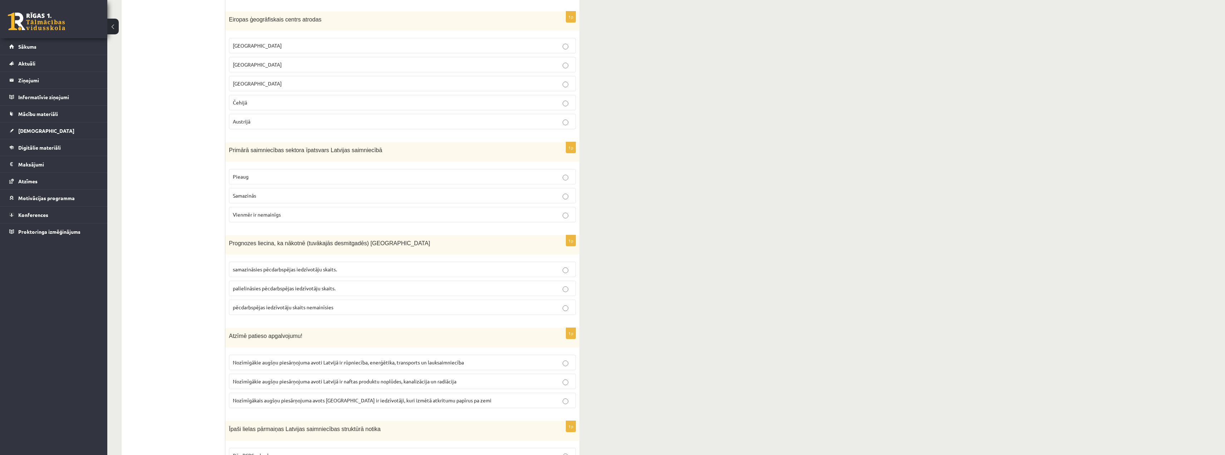
scroll to position [2468, 0]
drag, startPoint x: 226, startPoint y: 142, endPoint x: 335, endPoint y: 146, distance: 109.1
click at [335, 146] on div "Primārā saimniecības sektora īpatsvars Latvijas saimniecībā" at bounding box center [402, 152] width 354 height 20
copy span "Primārā saimniecības sektora īpatsvars Latvija"
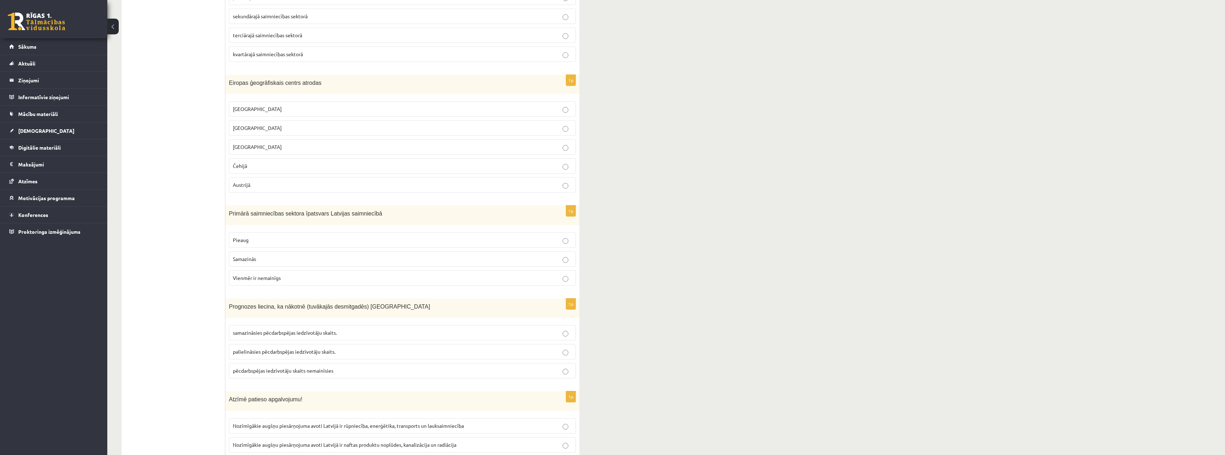
scroll to position [2396, 0]
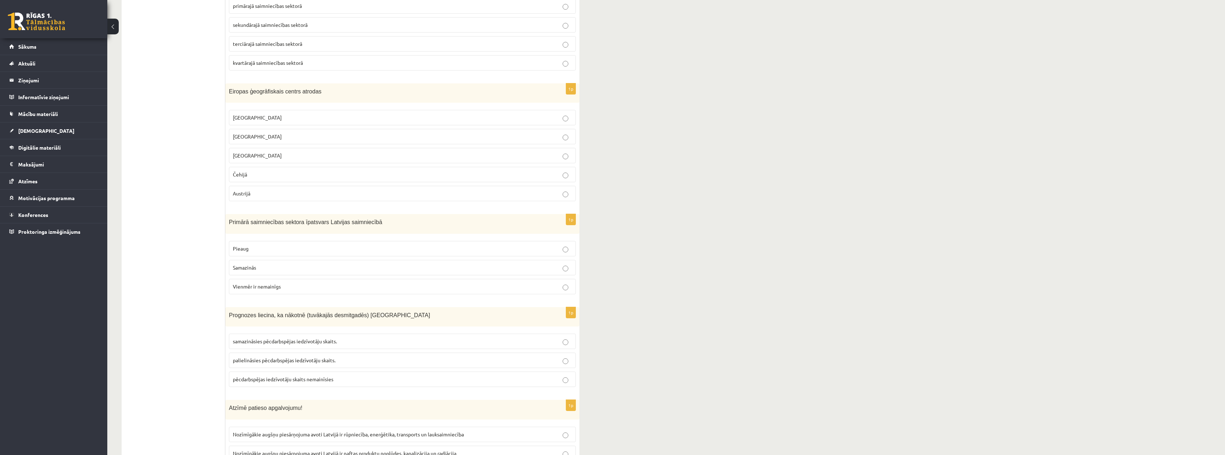
click at [347, 264] on p "Samazinās" at bounding box center [402, 268] width 339 height 8
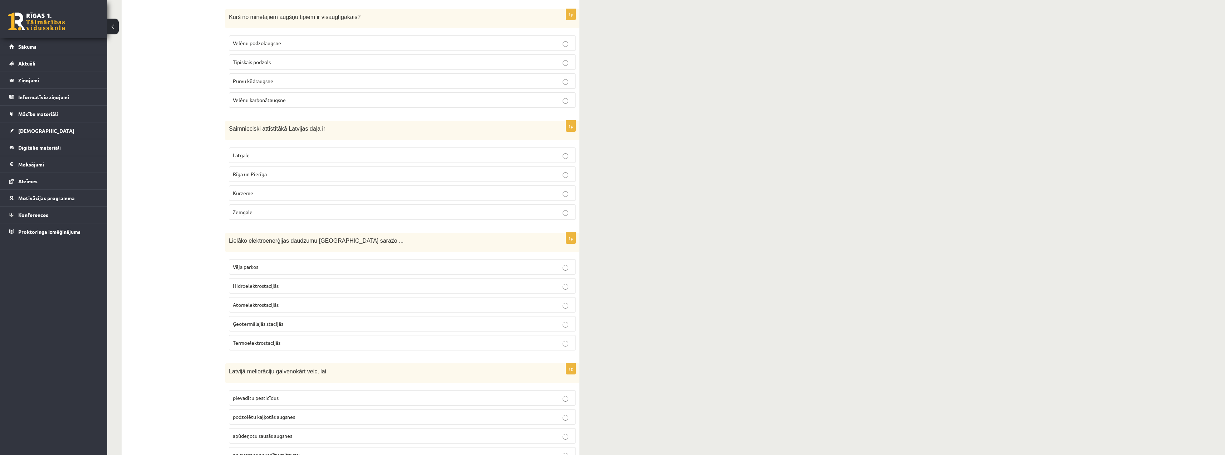
scroll to position [2987, 0]
click at [259, 286] on span "Hidroelektrostacijās" at bounding box center [256, 289] width 46 height 6
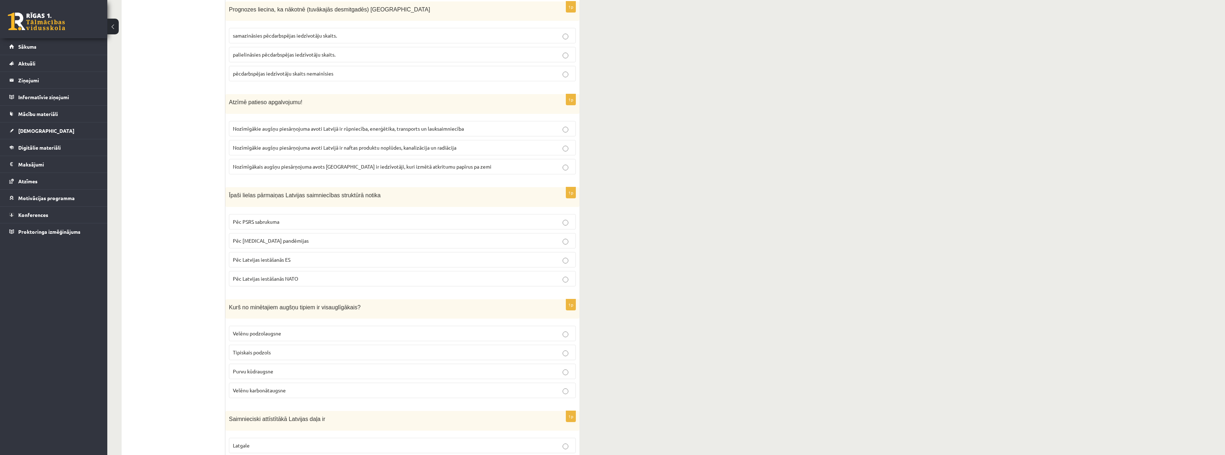
scroll to position [2701, 0]
click at [525, 218] on p "Pēc PSRS sabrukuma" at bounding box center [402, 222] width 339 height 8
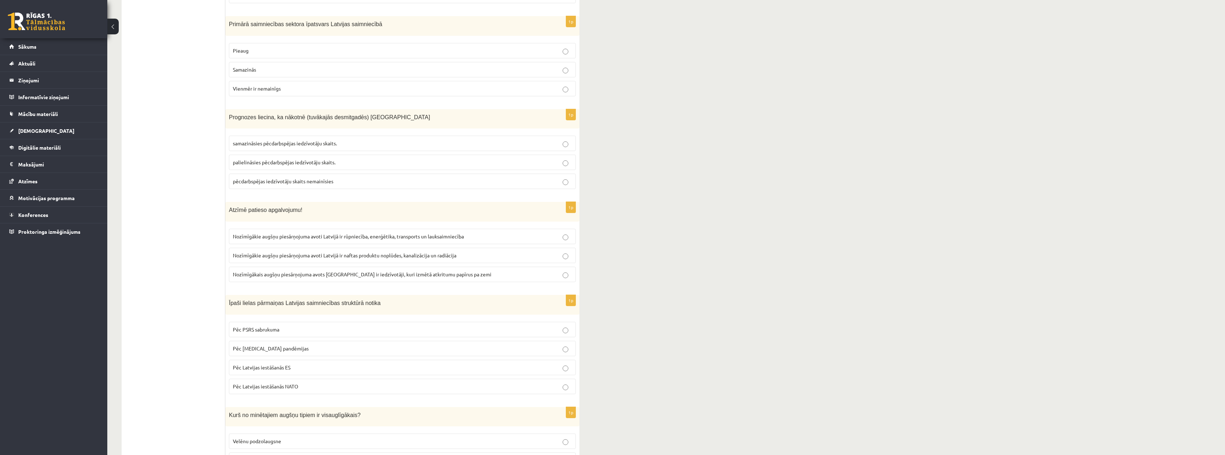
scroll to position [2558, 0]
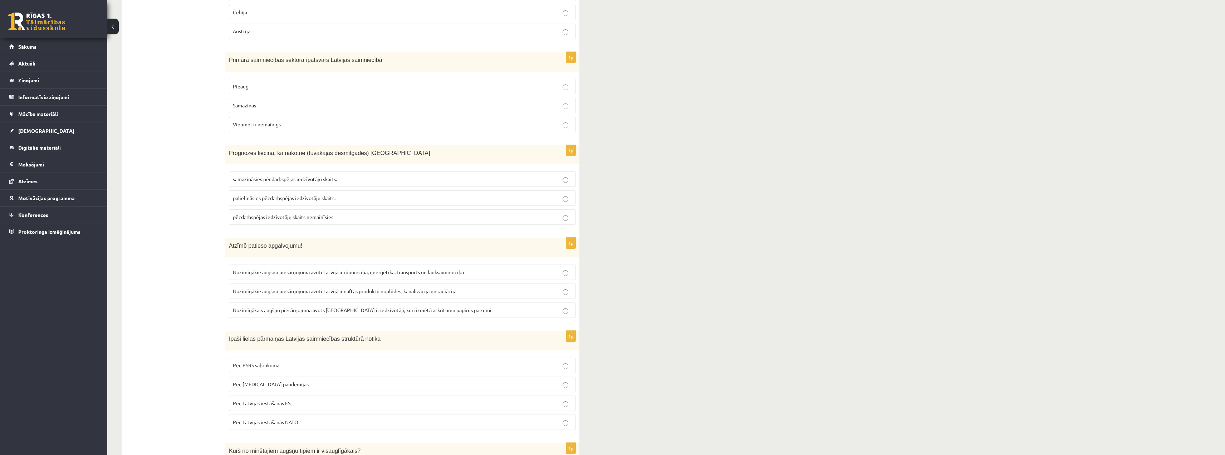
click at [325, 195] on span "palielināsies pēcdarbspējas iedzīvotāju skaits." at bounding box center [284, 198] width 103 height 6
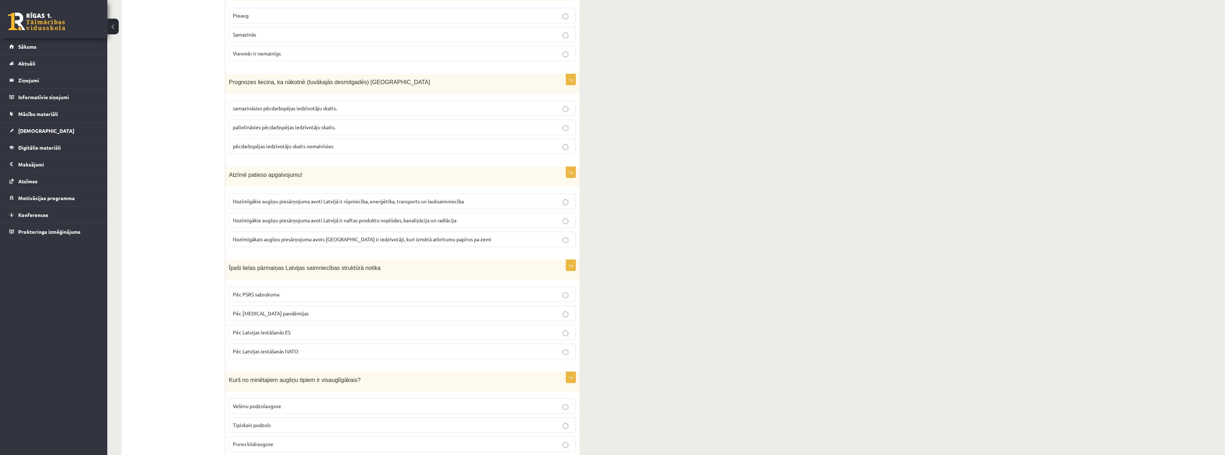
scroll to position [2630, 0]
click at [349, 193] on label "Nozīmīgākie augšņu piesārņojuma avoti Latvijā ir rūpniecība, enerģētika, transp…" at bounding box center [402, 200] width 347 height 15
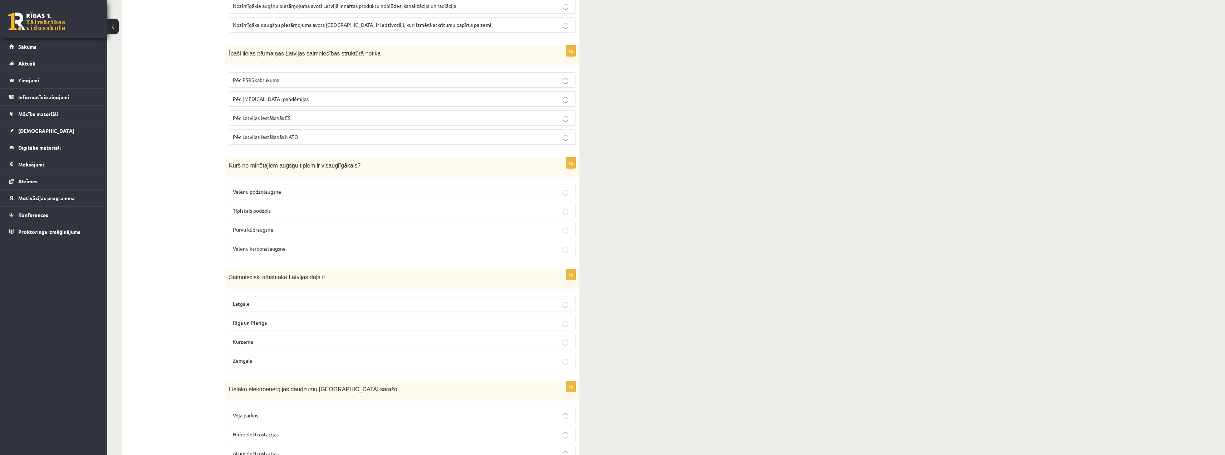
scroll to position [2844, 0]
click at [244, 356] on span "Zemgale" at bounding box center [243, 359] width 20 height 6
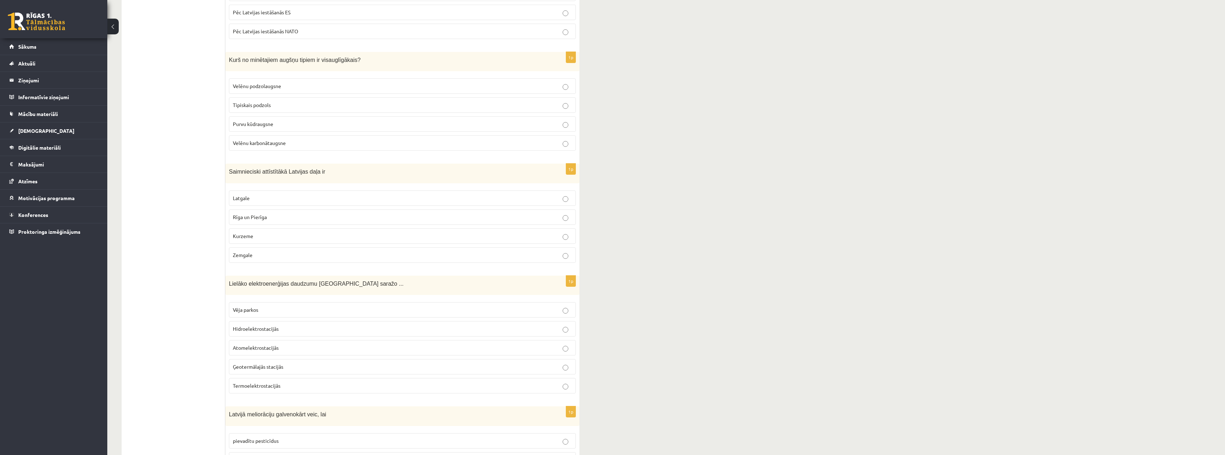
scroll to position [2987, 0]
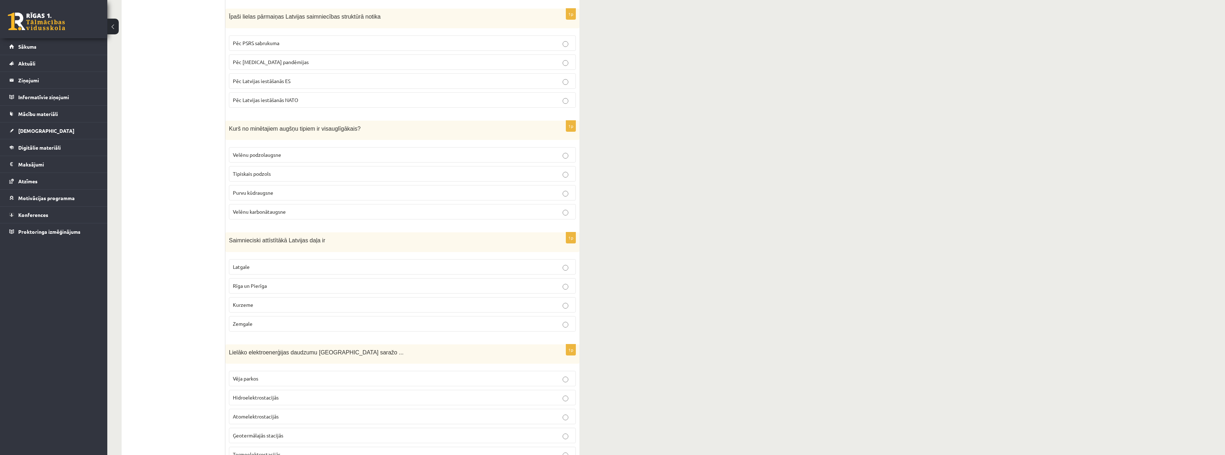
click at [433, 170] on p "Tipiskais podzols" at bounding box center [402, 174] width 339 height 8
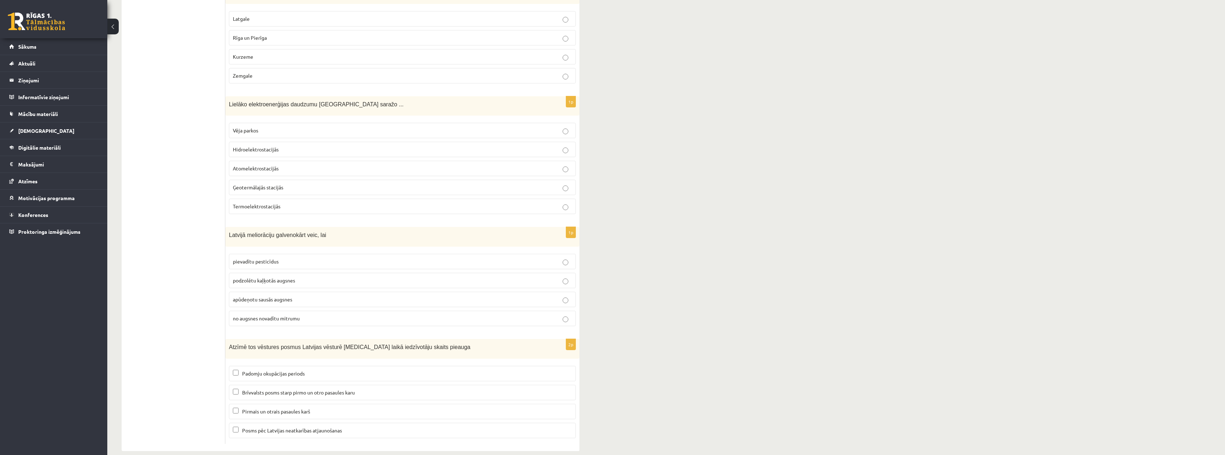
scroll to position [3130, 0]
click at [417, 312] on p "no augsnes novadītu mitrumu" at bounding box center [402, 316] width 339 height 8
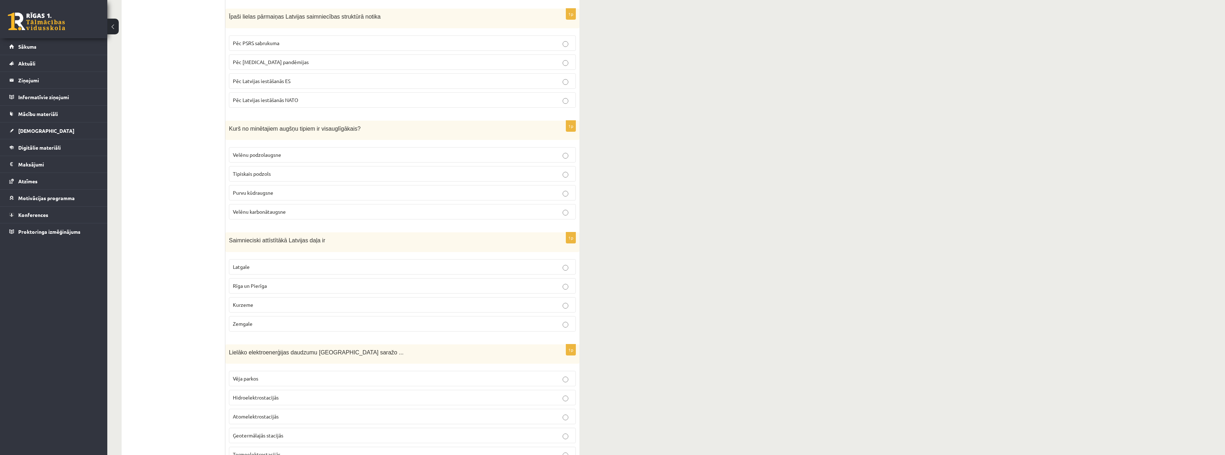
scroll to position [2844, 0]
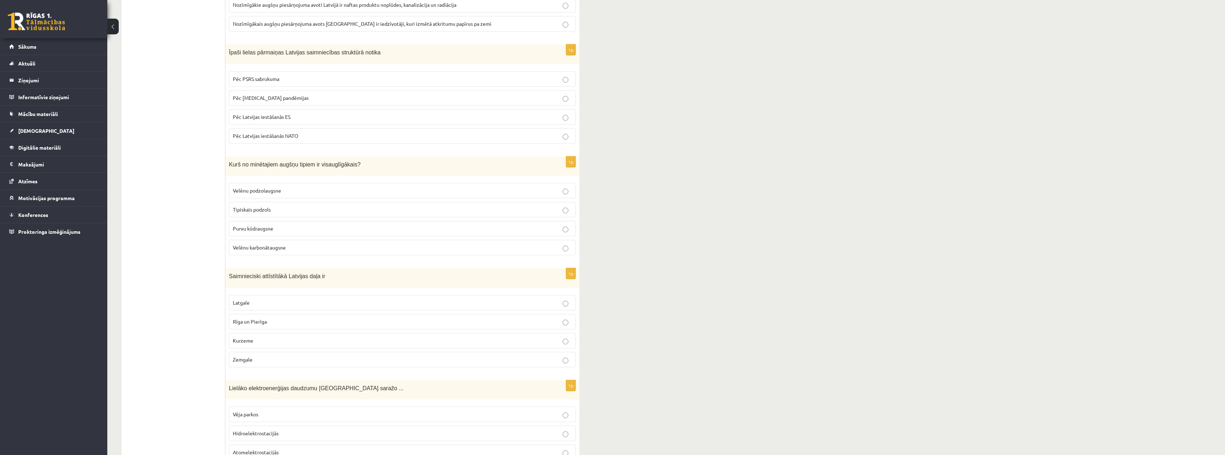
click at [264, 244] on p "Velēnu karbonātaugsne" at bounding box center [402, 248] width 339 height 8
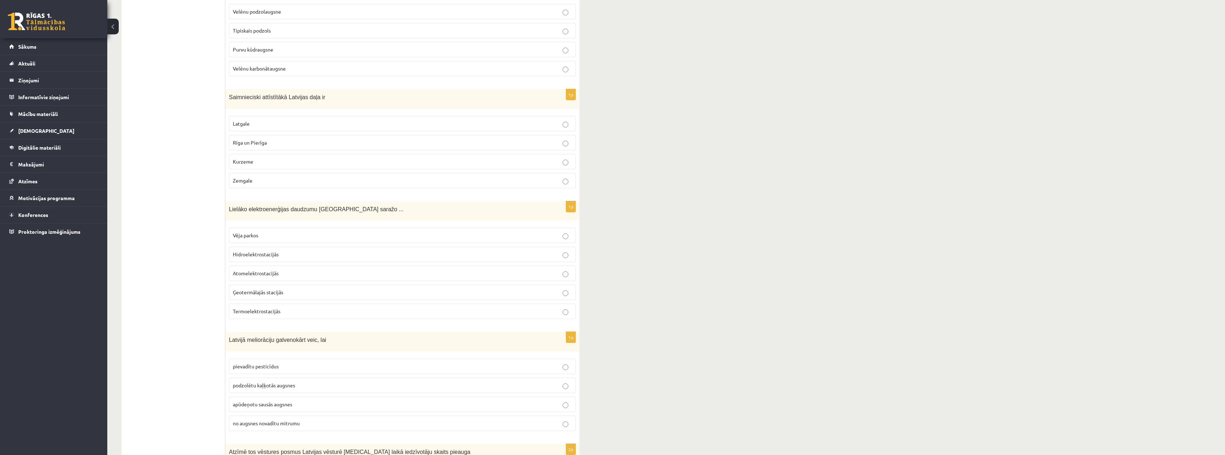
scroll to position [3130, 0]
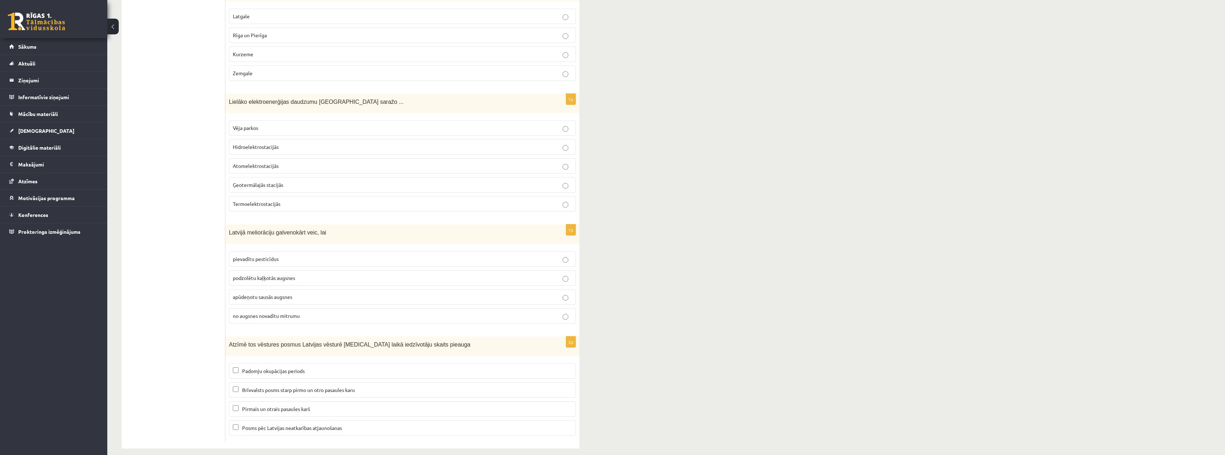
click at [339, 367] on p "Padomju okupācijas periods" at bounding box center [402, 371] width 339 height 8
click at [354, 405] on p "Pirmais un otrais pasaules karš" at bounding box center [402, 409] width 339 height 8
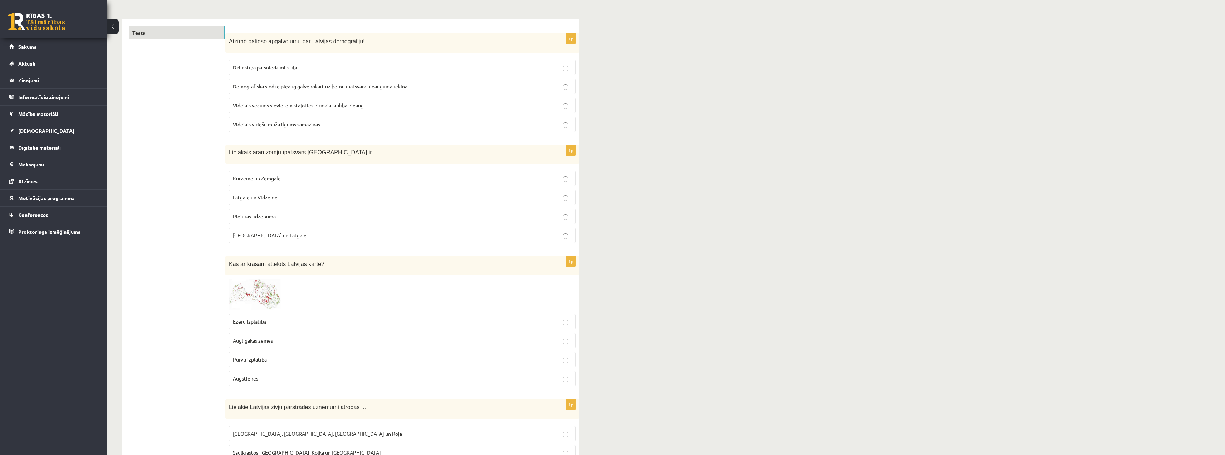
scroll to position [0, 0]
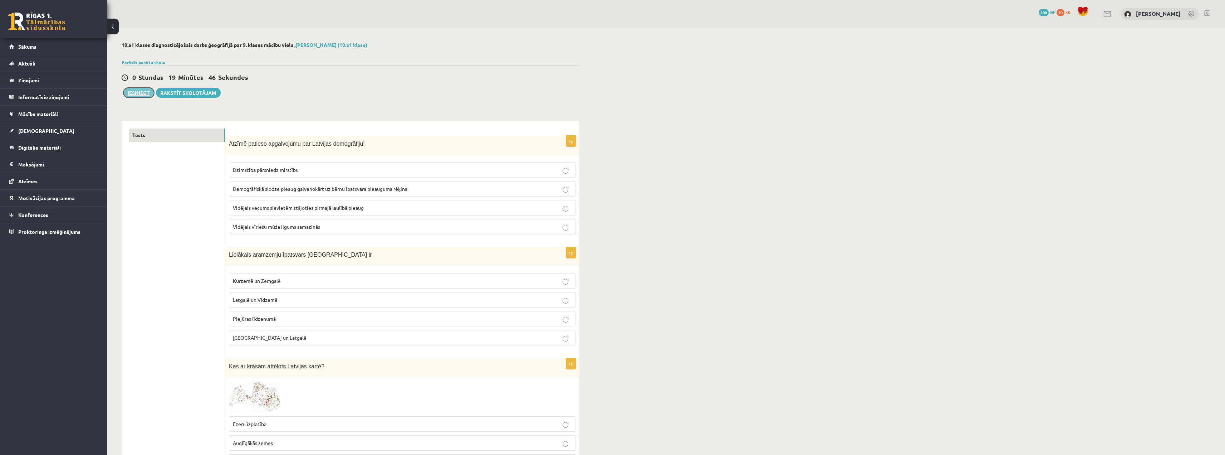
click at [132, 92] on button "Iesniegt" at bounding box center [138, 93] width 31 height 10
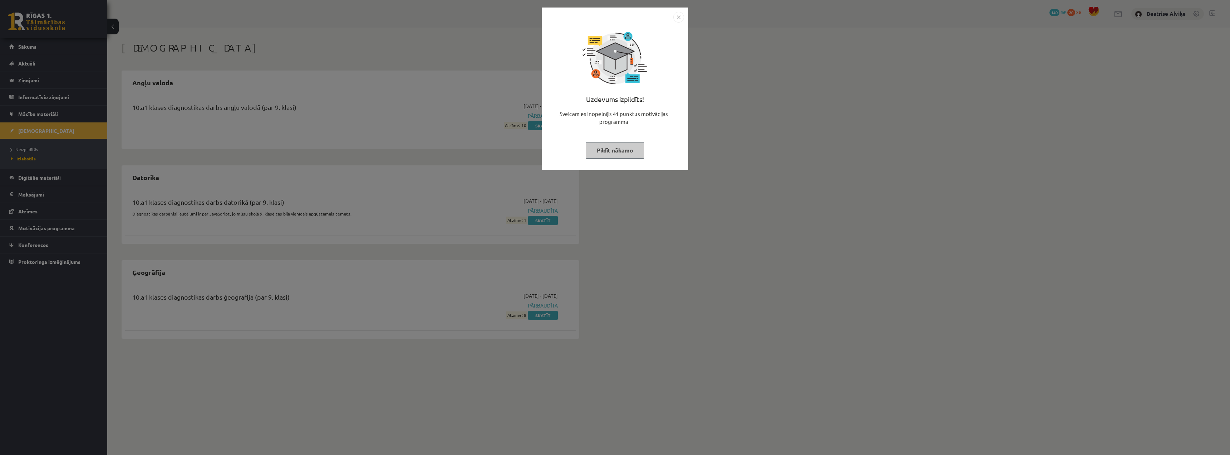
click at [677, 16] on img "Close" at bounding box center [678, 17] width 11 height 11
